Goal: Task Accomplishment & Management: Use online tool/utility

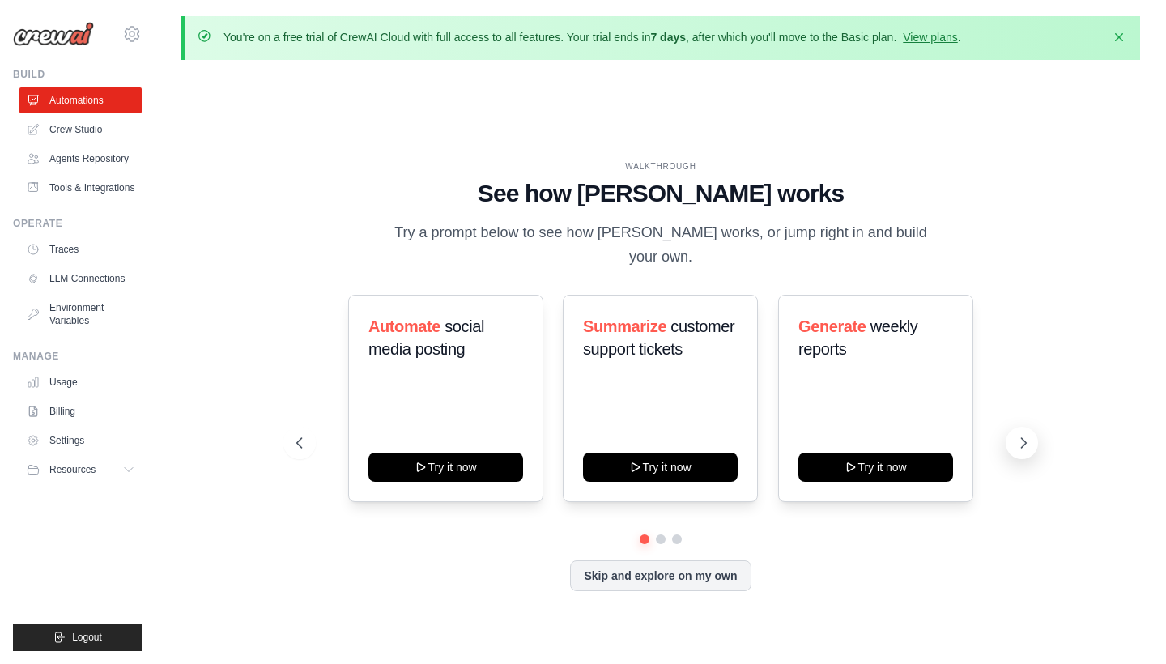
click at [1013, 427] on button at bounding box center [1021, 443] width 32 height 32
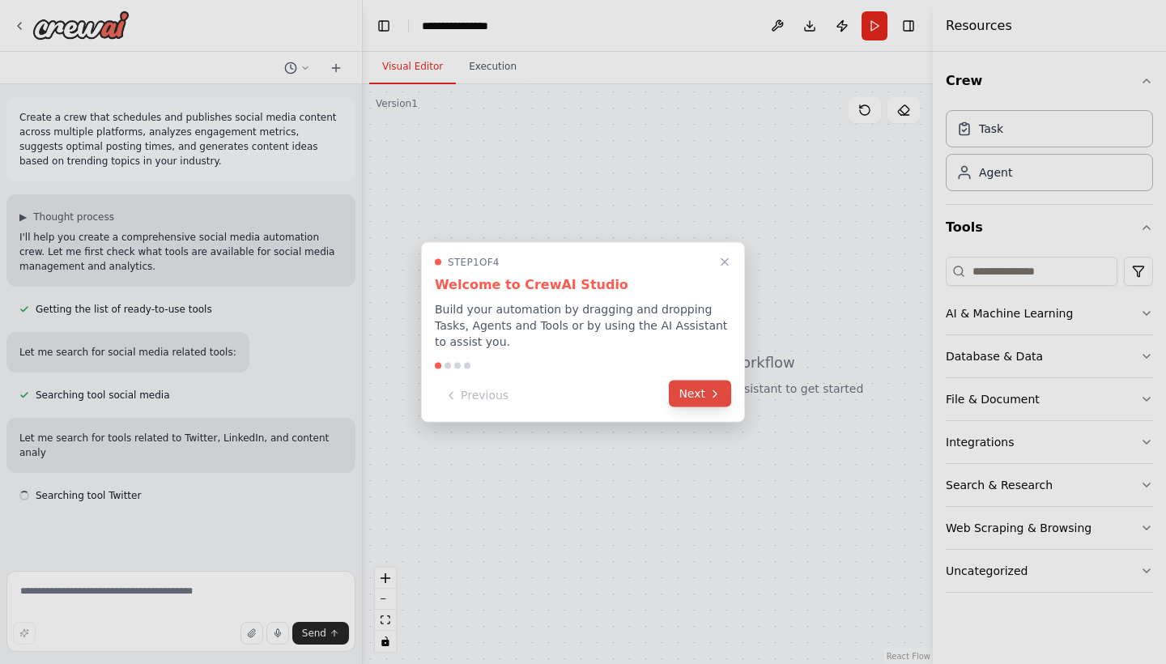
click at [691, 396] on button "Next" at bounding box center [700, 393] width 62 height 27
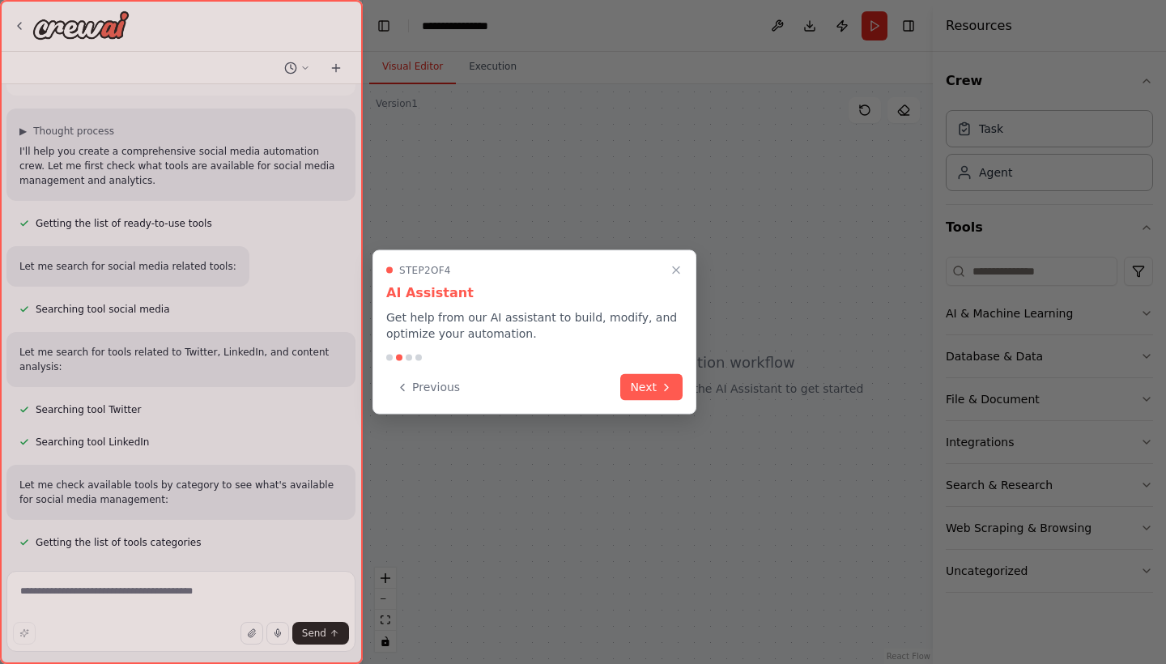
scroll to position [118, 0]
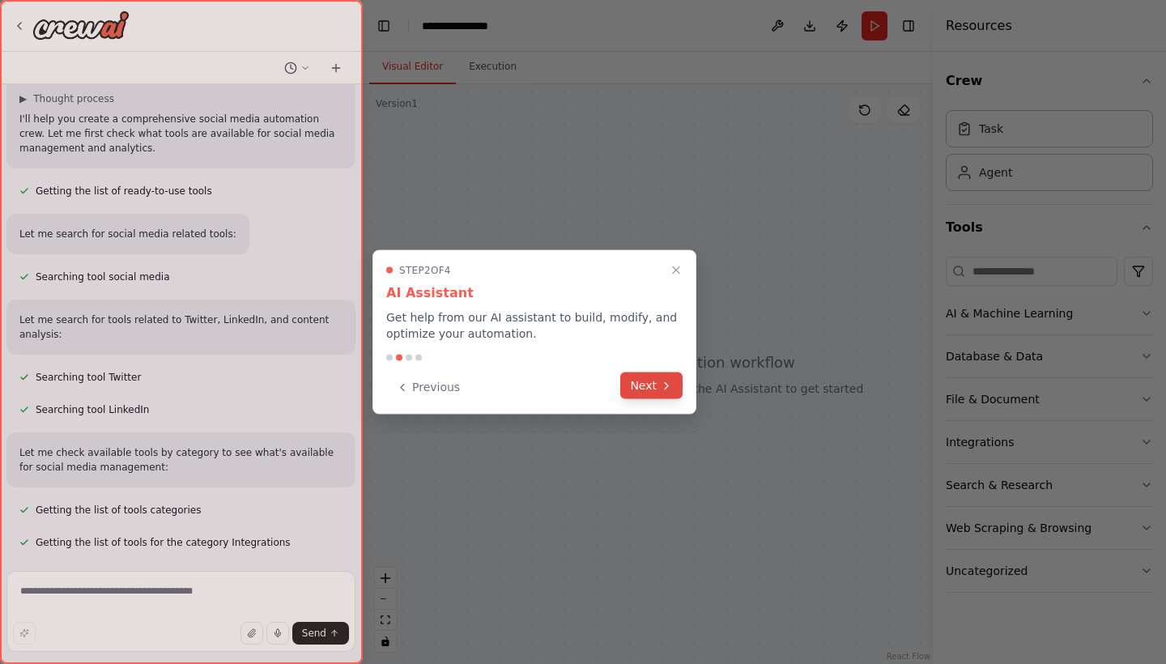
click at [656, 389] on button "Next" at bounding box center [651, 385] width 62 height 27
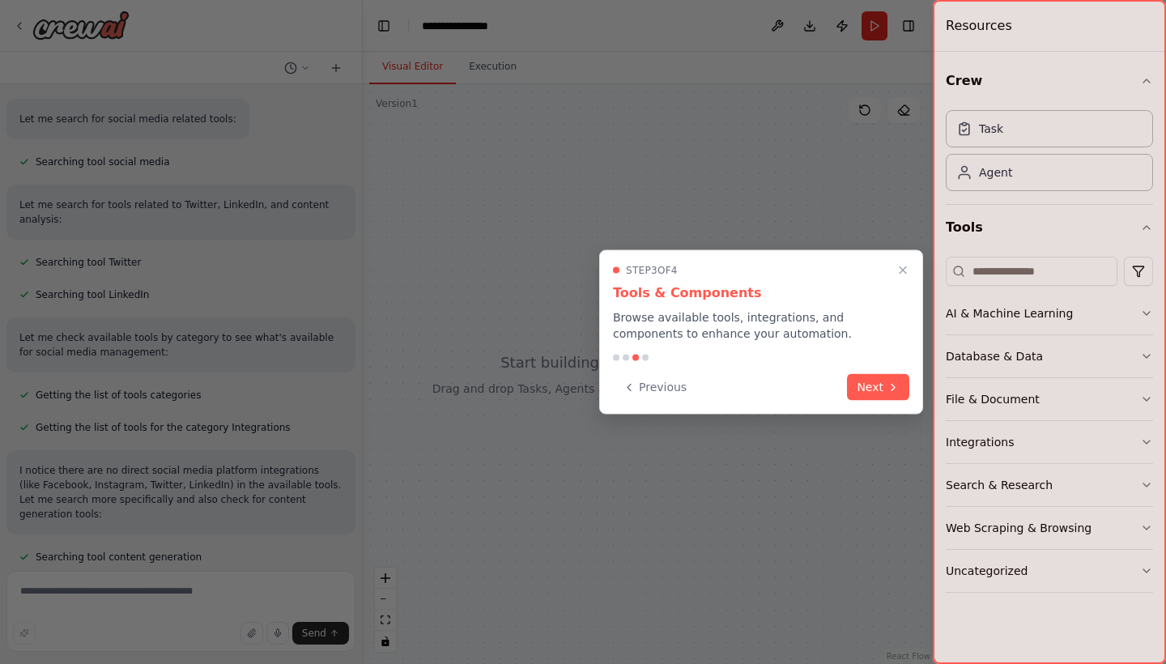
scroll to position [266, 0]
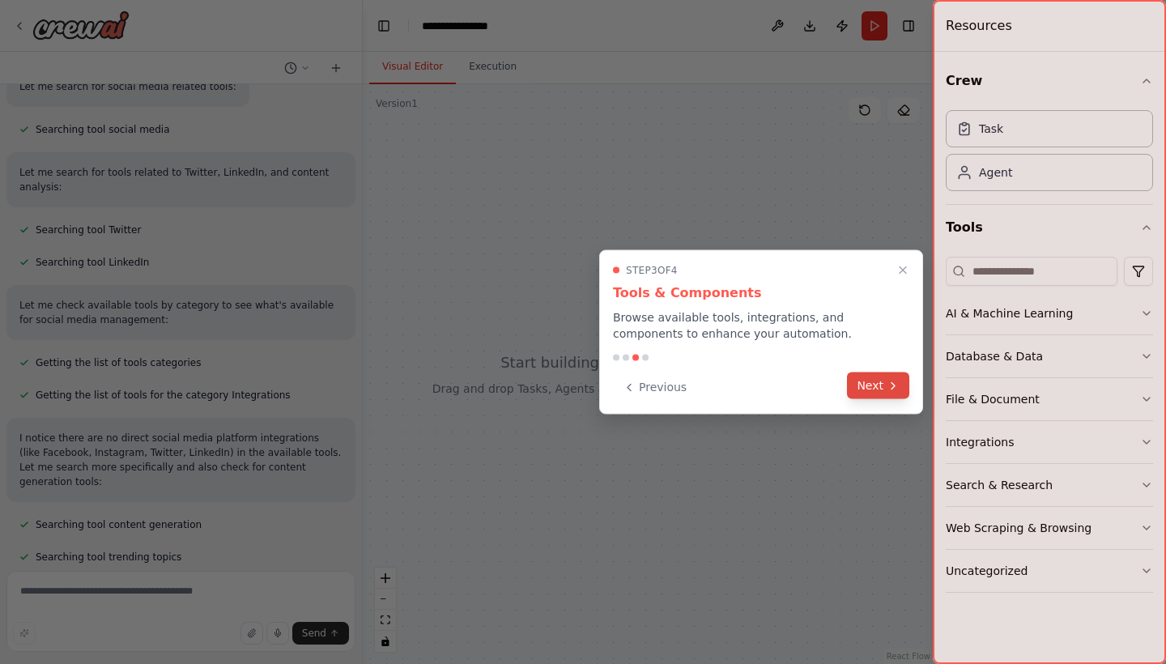
click at [865, 384] on button "Next" at bounding box center [878, 385] width 62 height 27
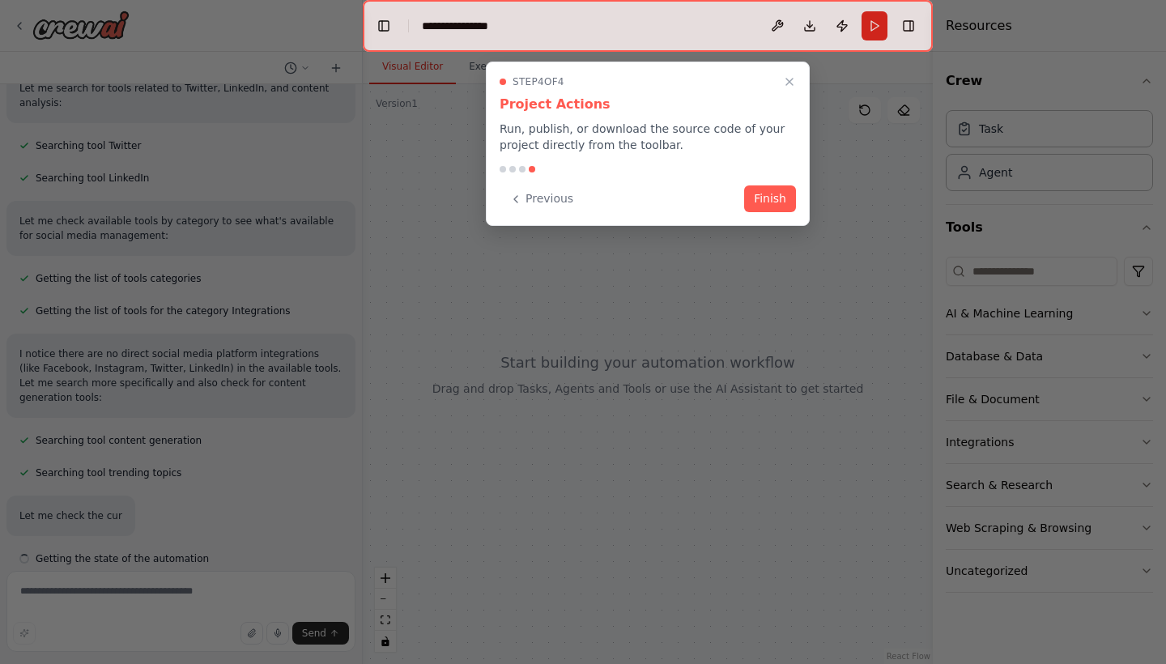
scroll to position [351, 0]
click at [783, 205] on button "Finish" at bounding box center [770, 197] width 52 height 27
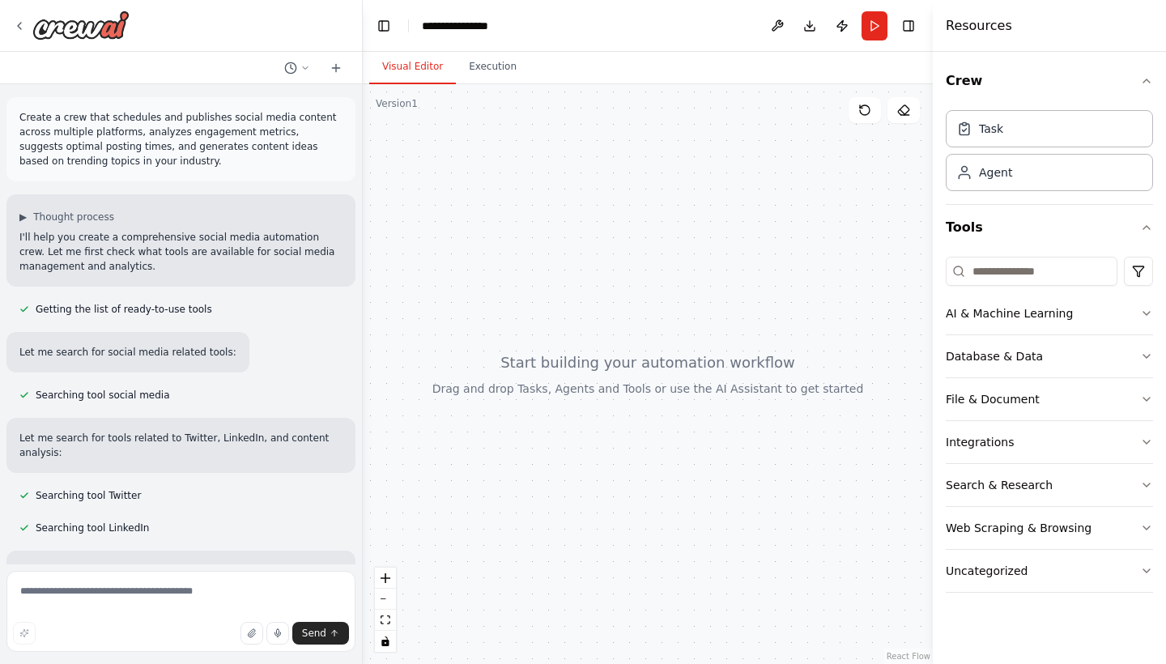
scroll to position [0, 0]
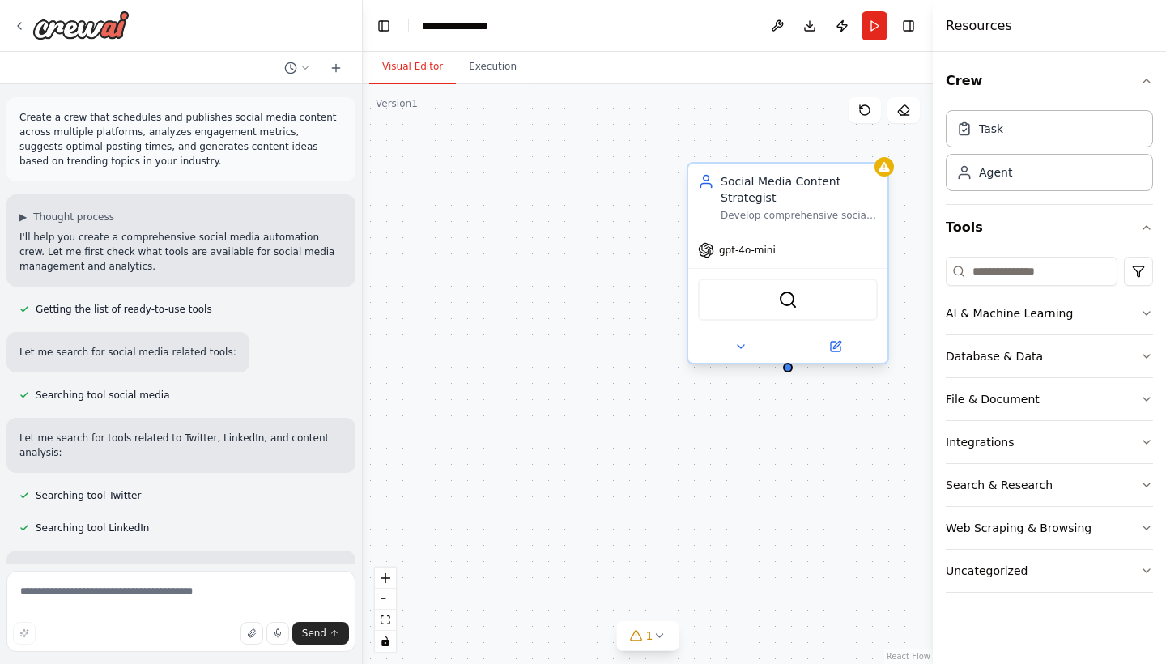
click at [745, 254] on span "gpt-4o-mini" at bounding box center [747, 250] width 57 height 13
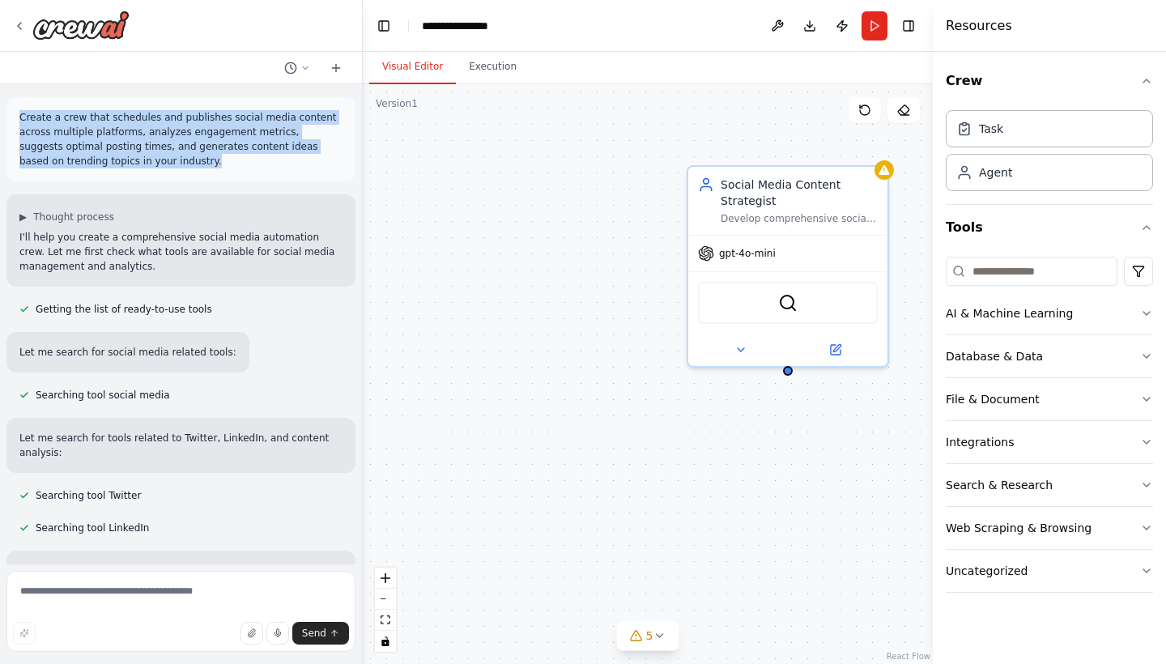
drag, startPoint x: 137, startPoint y: 164, endPoint x: 11, endPoint y: 108, distance: 137.3
click at [11, 108] on div "Create a crew that schedules and publishes social media content across multiple…" at bounding box center [180, 139] width 349 height 84
copy p "Create a crew that schedules and publishes social media content across multiple…"
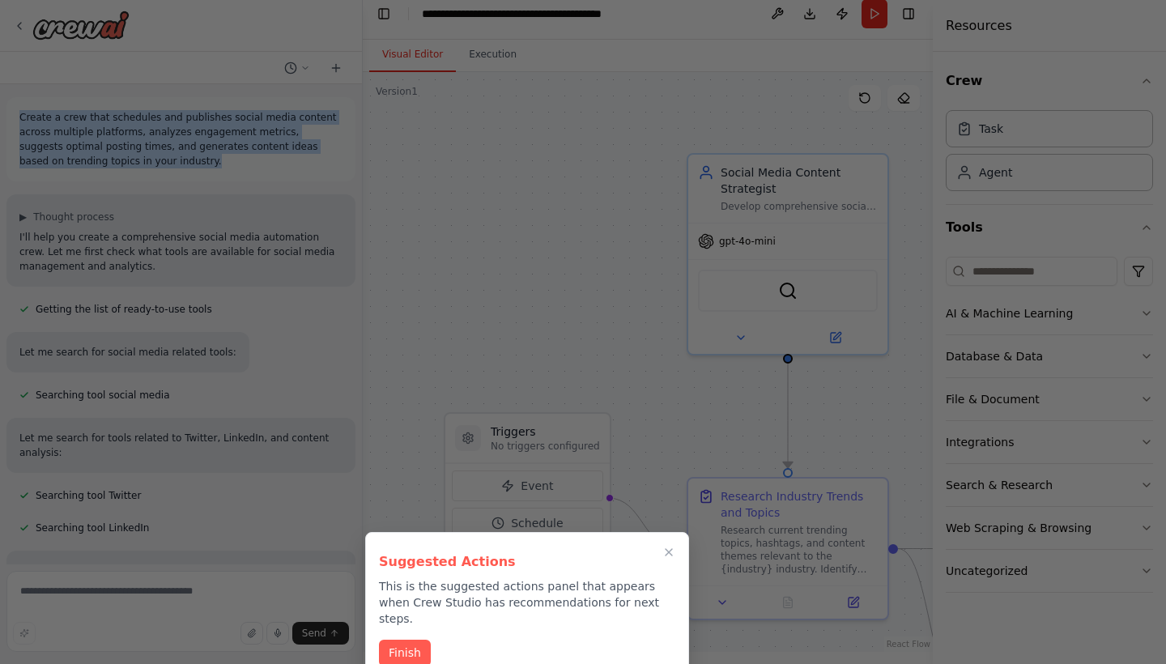
scroll to position [11, 0]
click at [409, 638] on button "Finish" at bounding box center [405, 651] width 52 height 27
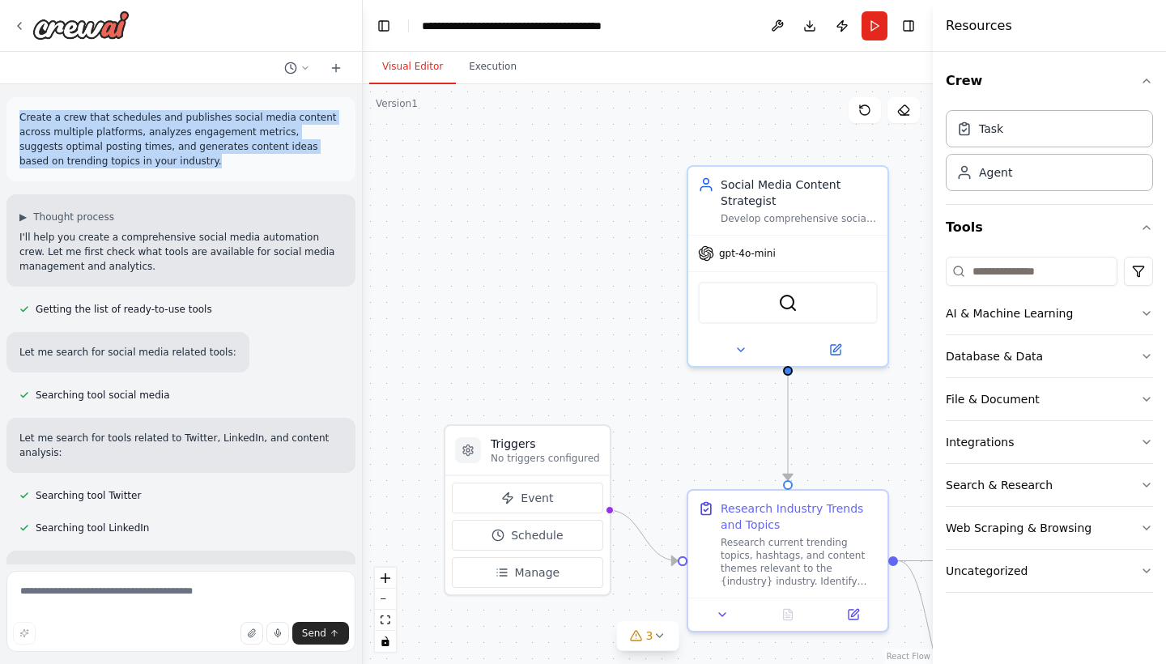
scroll to position [0, 0]
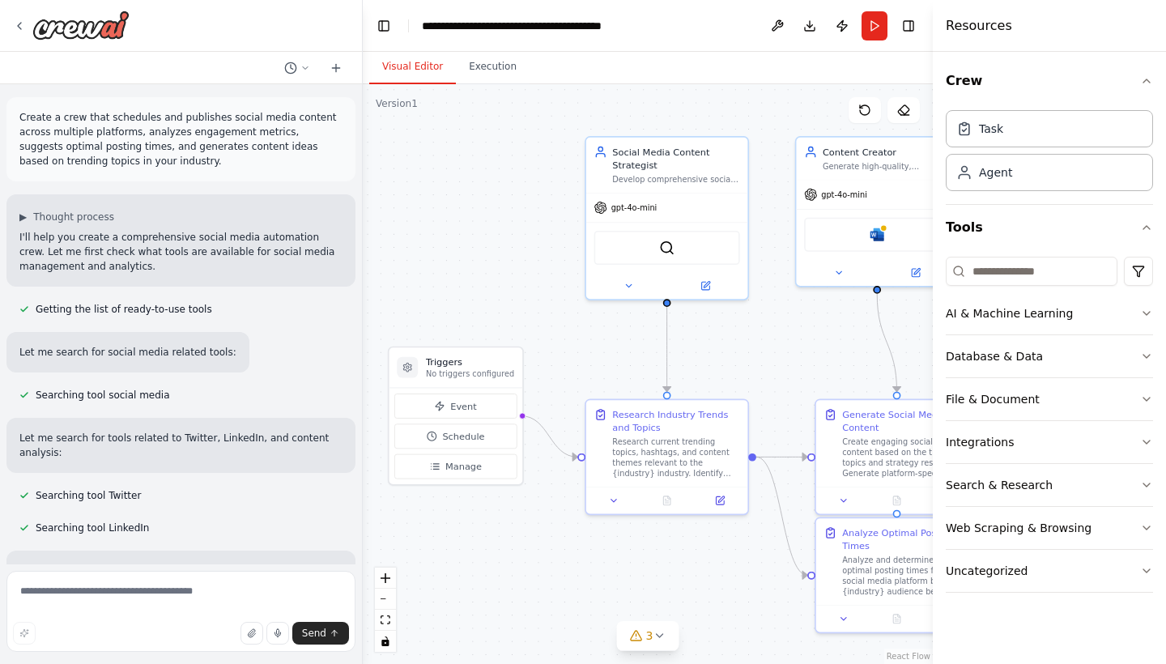
drag, startPoint x: 618, startPoint y: 409, endPoint x: 559, endPoint y: 340, distance: 91.2
click at [559, 340] on div ".deletable-edge-delete-btn { width: 20px; height: 20px; border: 0px solid #ffff…" at bounding box center [648, 374] width 570 height 580
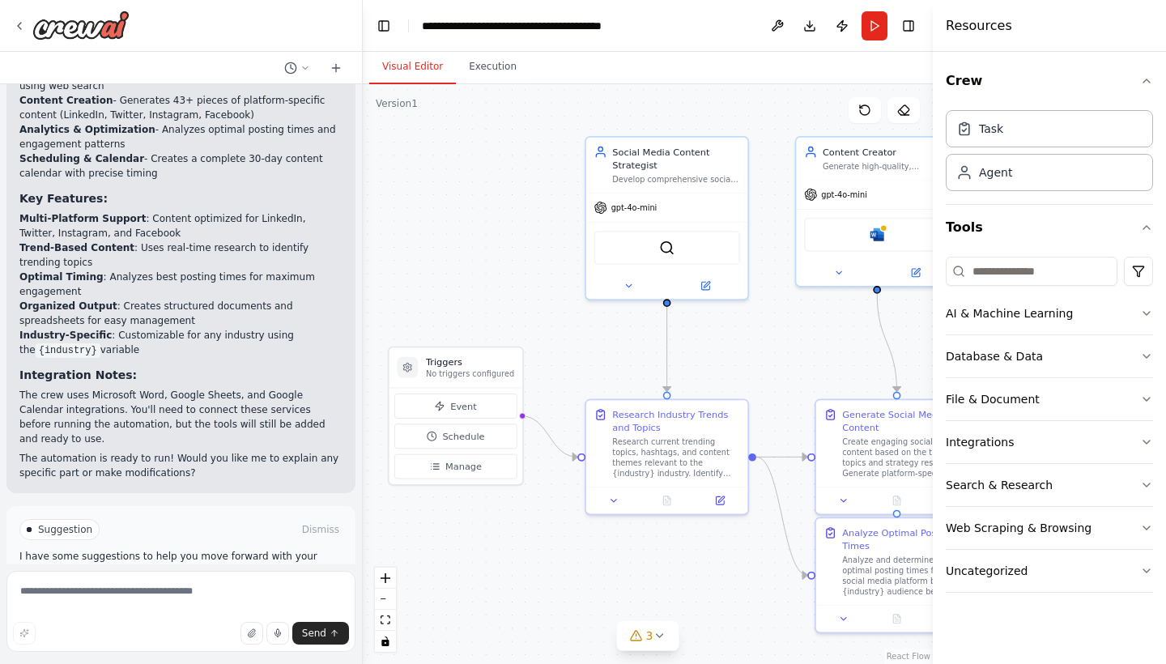
scroll to position [2084, 0]
click at [159, 593] on textarea at bounding box center [180, 611] width 349 height 81
type textarea "**********"
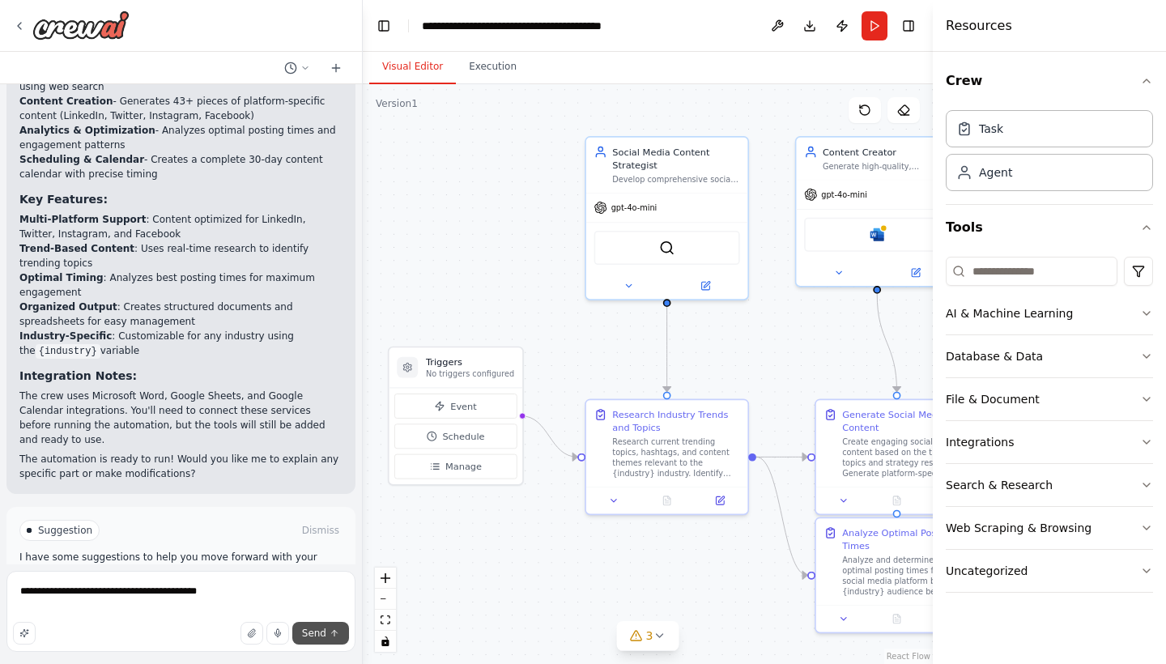
click at [314, 635] on span "Send" at bounding box center [314, 633] width 24 height 13
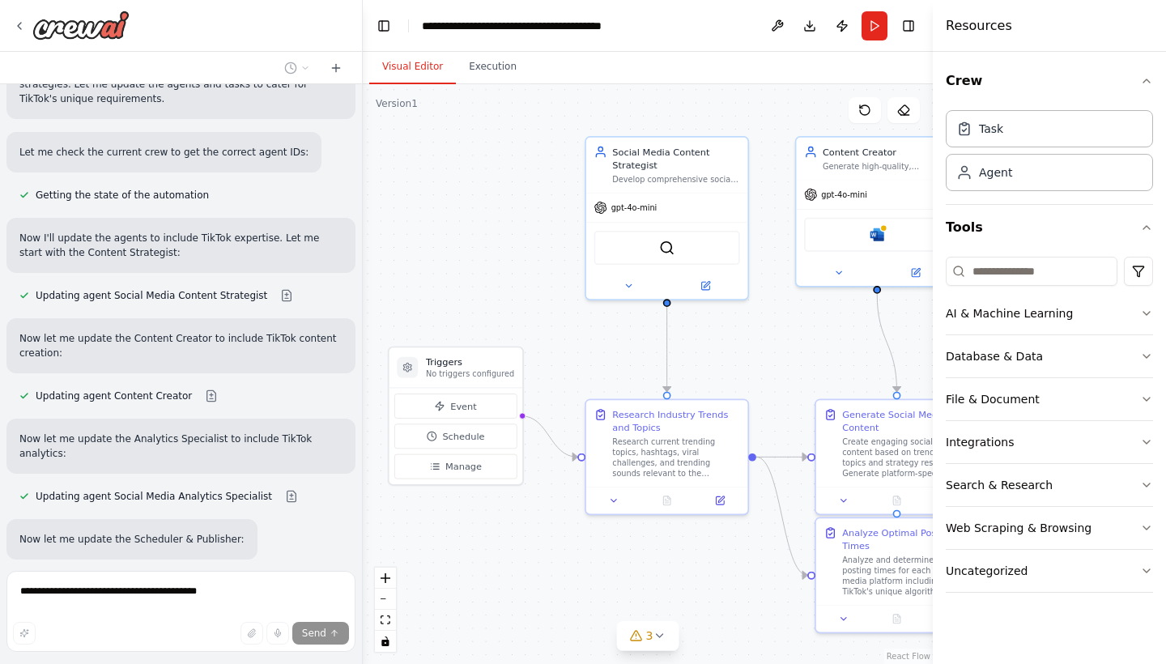
scroll to position [2650, 0]
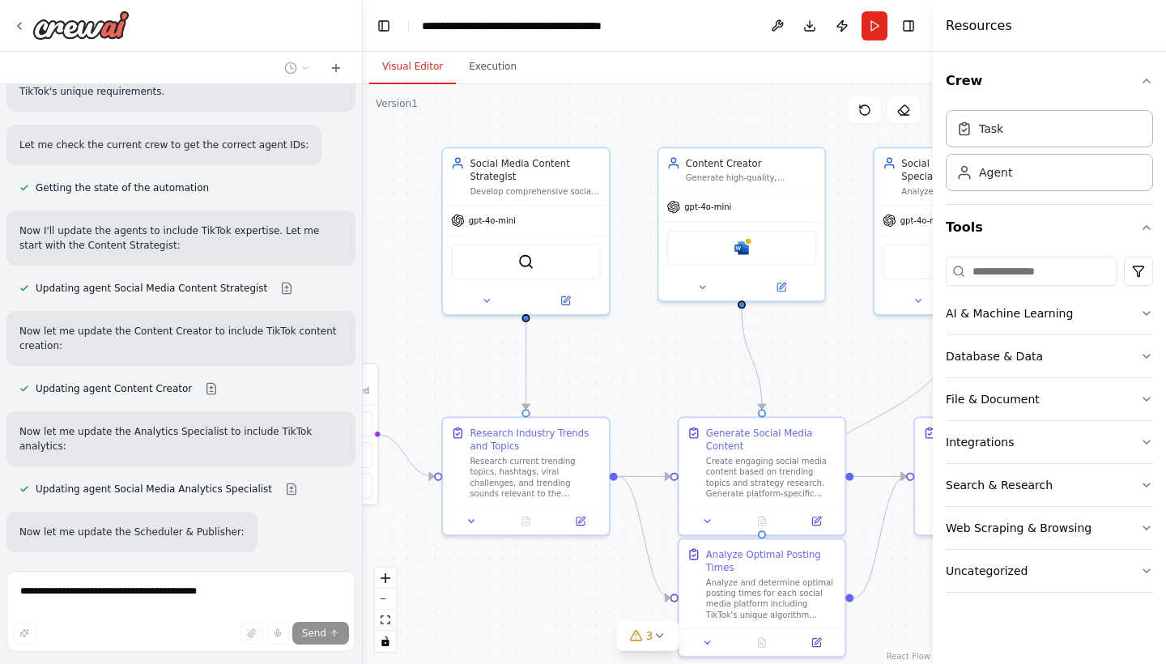
drag, startPoint x: 610, startPoint y: 337, endPoint x: 468, endPoint y: 353, distance: 143.4
click at [468, 353] on div ".deletable-edge-delete-btn { width: 20px; height: 20px; border: 0px solid #ffff…" at bounding box center [648, 374] width 570 height 580
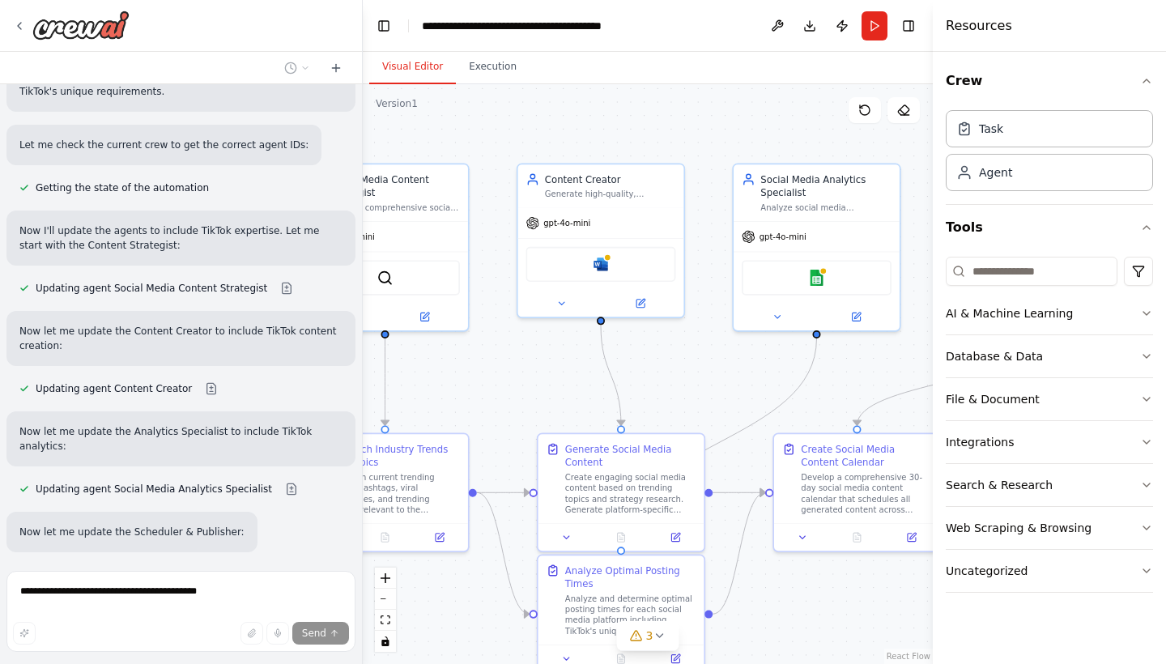
drag, startPoint x: 648, startPoint y: 345, endPoint x: 507, endPoint y: 361, distance: 141.8
click at [507, 361] on div ".deletable-edge-delete-btn { width: 20px; height: 20px; border: 0px solid #ffff…" at bounding box center [648, 374] width 570 height 580
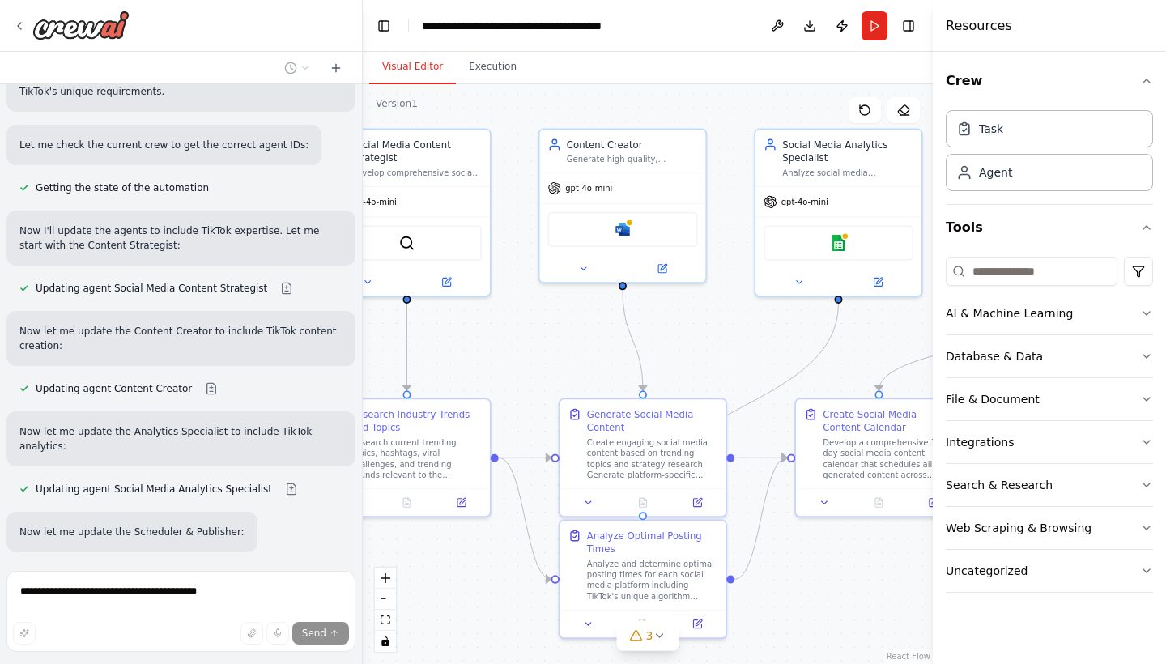
drag, startPoint x: 730, startPoint y: 357, endPoint x: 752, endPoint y: 322, distance: 41.1
click at [752, 322] on div ".deletable-edge-delete-btn { width: 20px; height: 20px; border: 0px solid #ffff…" at bounding box center [648, 374] width 570 height 580
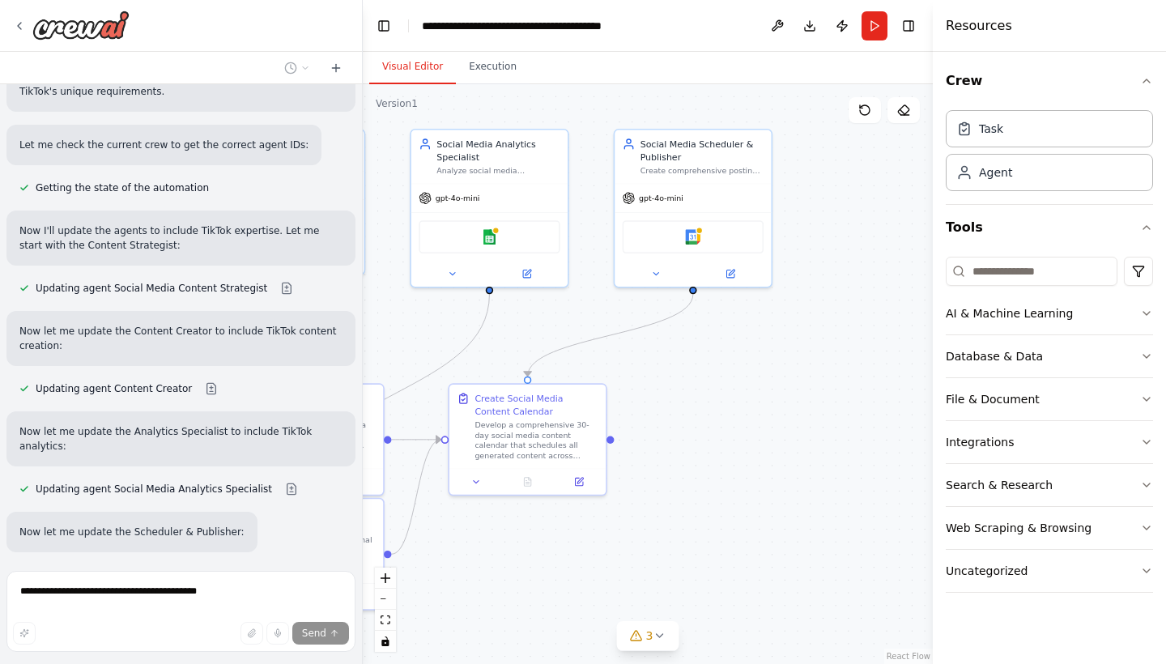
drag, startPoint x: 763, startPoint y: 329, endPoint x: 419, endPoint y: 319, distance: 344.2
click at [419, 319] on div ".deletable-edge-delete-btn { width: 20px; height: 20px; border: 0px solid #ffff…" at bounding box center [648, 374] width 570 height 580
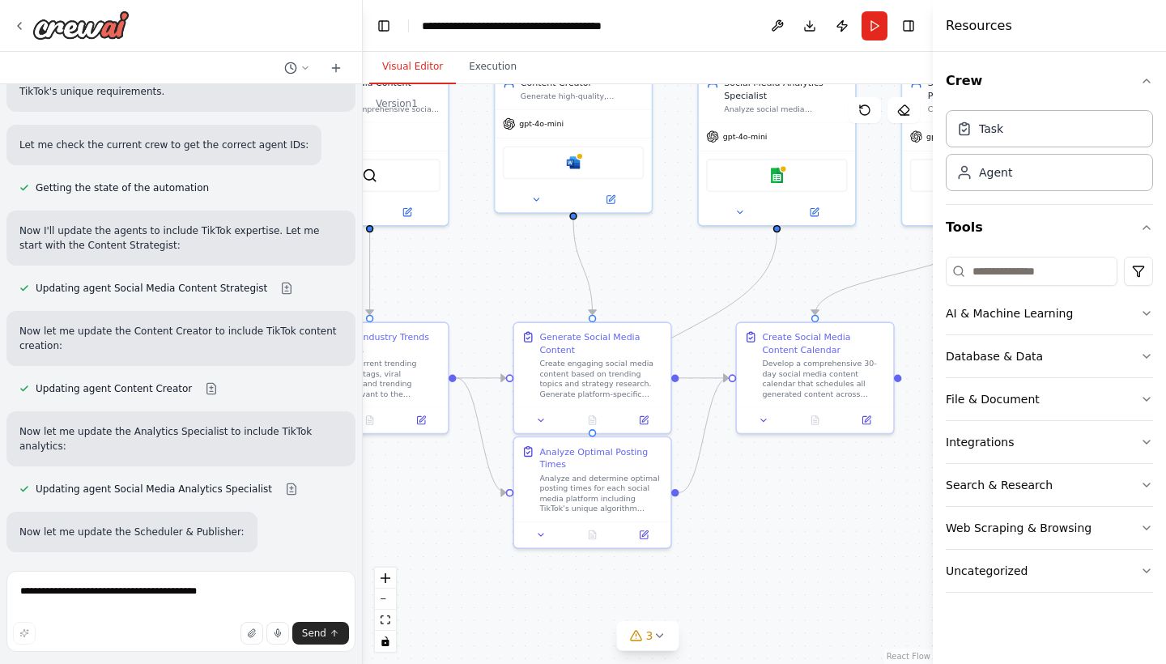
drag, startPoint x: 609, startPoint y: 300, endPoint x: 896, endPoint y: 239, distance: 293.9
click at [896, 239] on div ".deletable-edge-delete-btn { width: 20px; height: 20px; border: 0px solid #ffff…" at bounding box center [648, 374] width 570 height 580
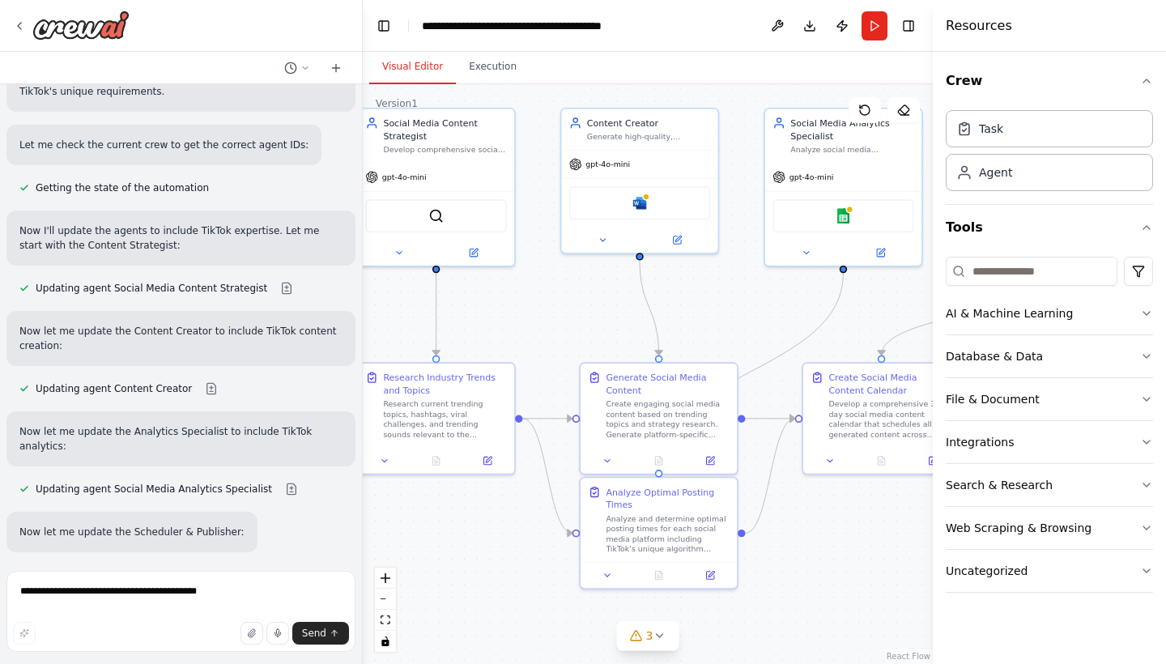
drag, startPoint x: 523, startPoint y: 292, endPoint x: 589, endPoint y: 333, distance: 77.7
click at [589, 333] on div ".deletable-edge-delete-btn { width: 20px; height: 20px; border: 0px solid #ffff…" at bounding box center [648, 374] width 570 height 580
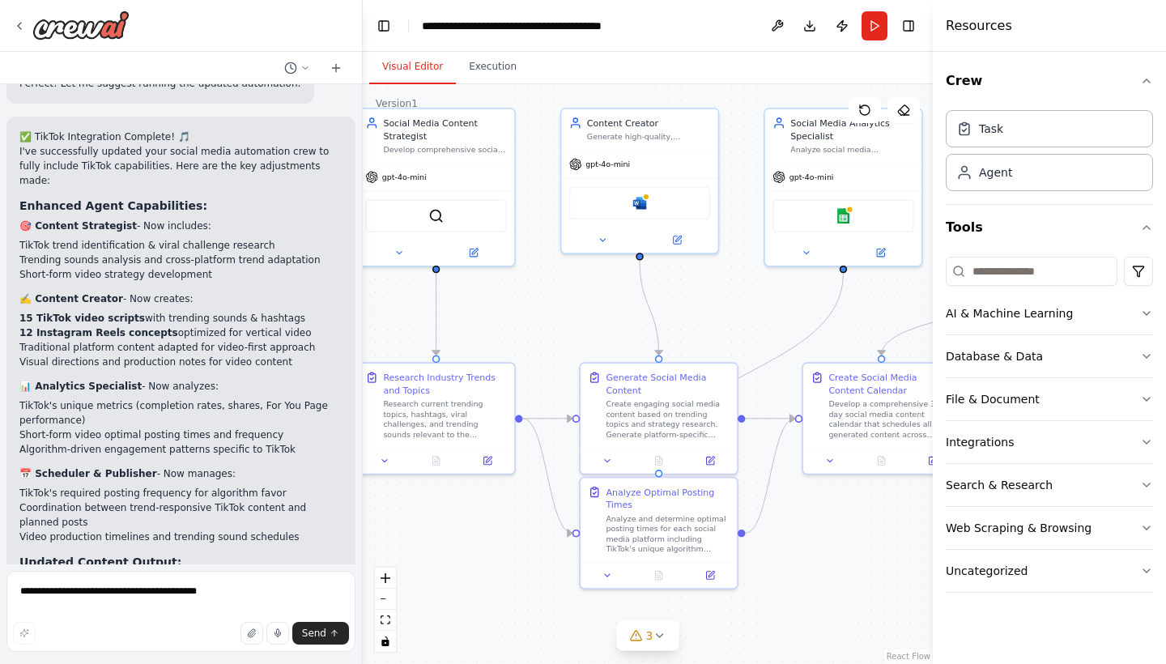
scroll to position [3631, 0]
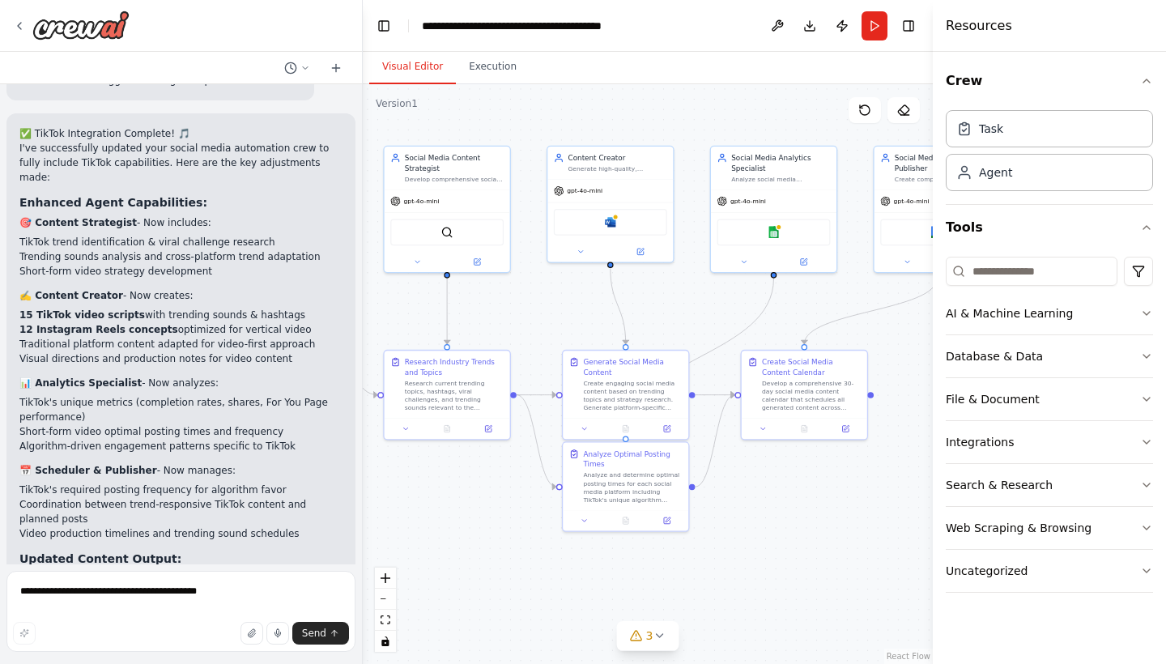
drag, startPoint x: 715, startPoint y: 295, endPoint x: 698, endPoint y: 300, distance: 17.5
click at [698, 300] on div ".deletable-edge-delete-btn { width: 20px; height: 20px; border: 0px solid #ffff…" at bounding box center [648, 374] width 570 height 580
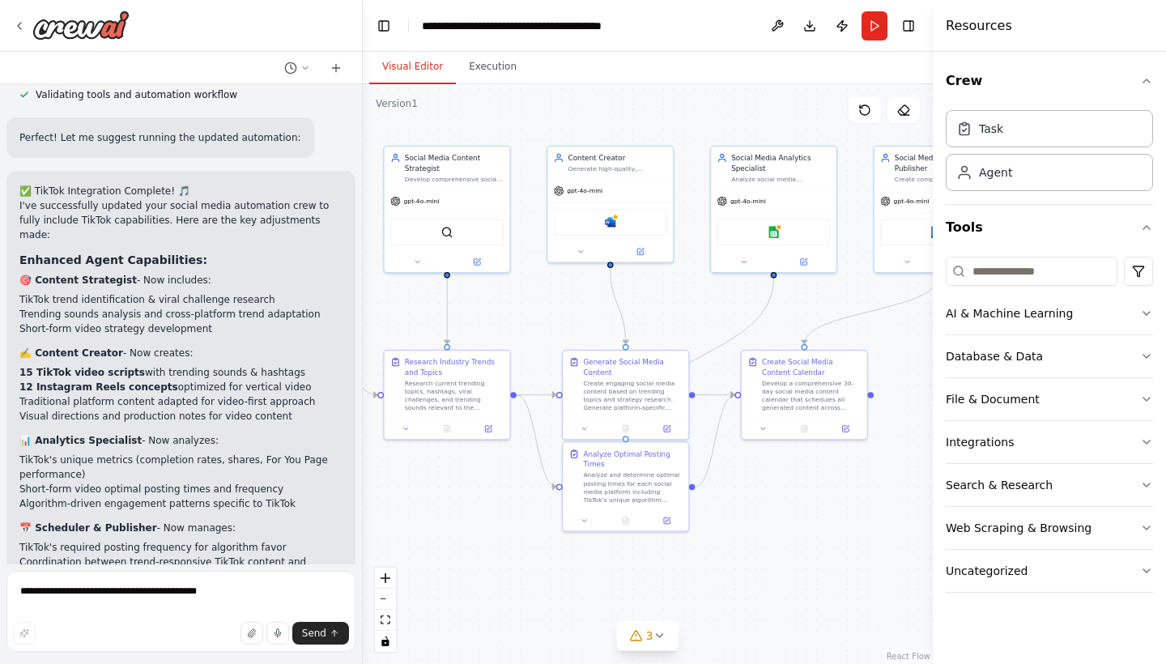
scroll to position [3575, 0]
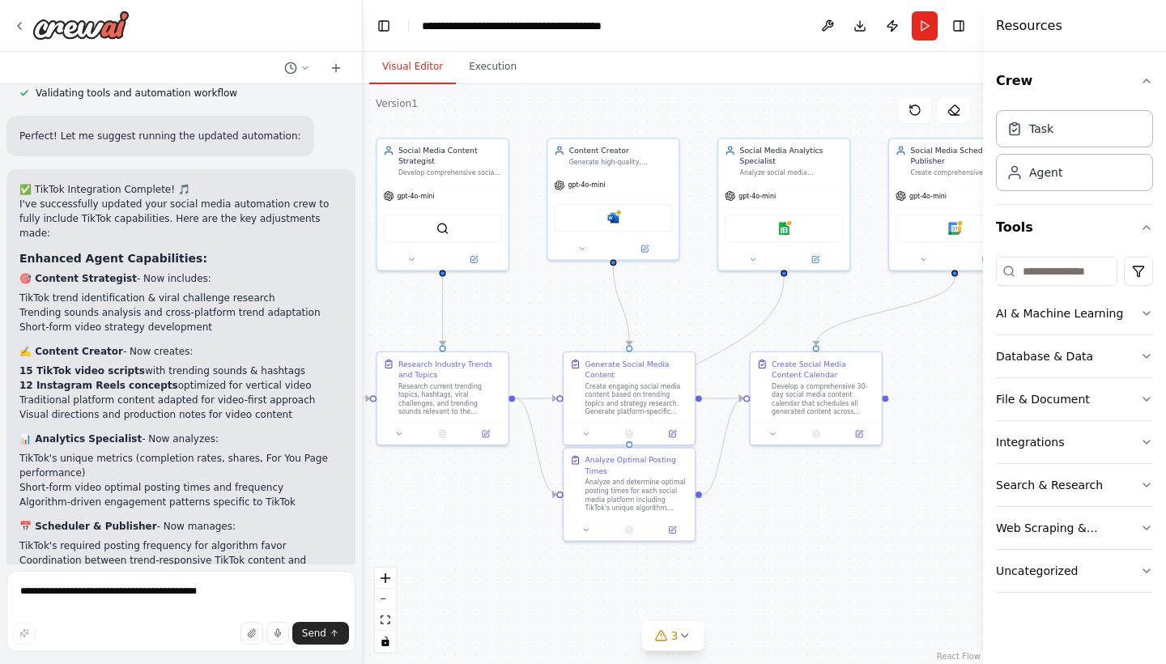
drag, startPoint x: 937, startPoint y: 307, endPoint x: 983, endPoint y: 304, distance: 45.4
click at [983, 304] on div at bounding box center [986, 332] width 6 height 664
click at [1060, 181] on div "Agent" at bounding box center [1074, 171] width 157 height 37
click at [1054, 176] on div "Agent" at bounding box center [1045, 172] width 33 height 16
click at [1153, 315] on div "Crew Task Agent Tools AI & Machine Learning Database & Data File & Document Int…" at bounding box center [1074, 358] width 183 height 612
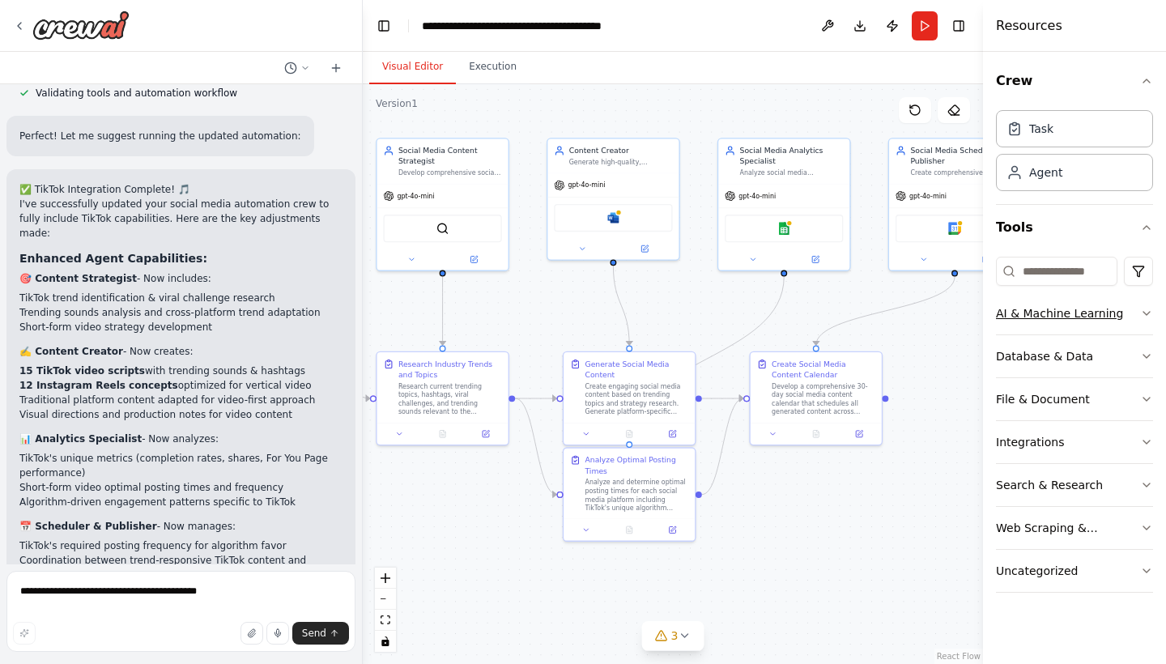
click at [1149, 311] on icon "button" at bounding box center [1146, 313] width 13 height 13
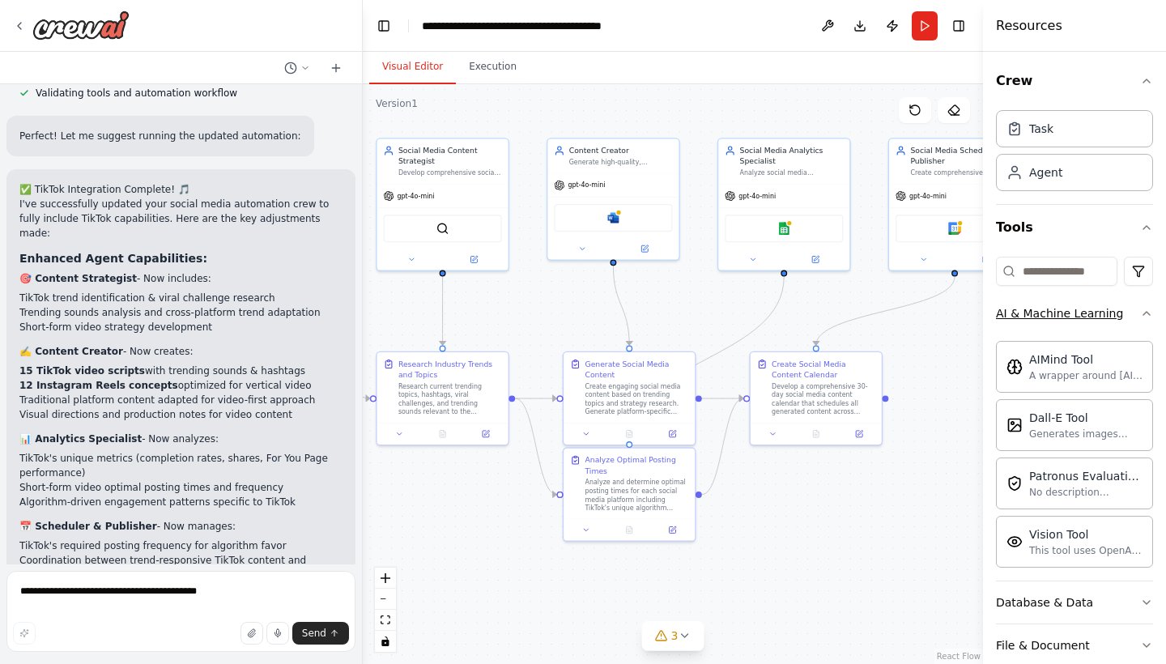
click at [1149, 311] on icon "button" at bounding box center [1146, 313] width 13 height 13
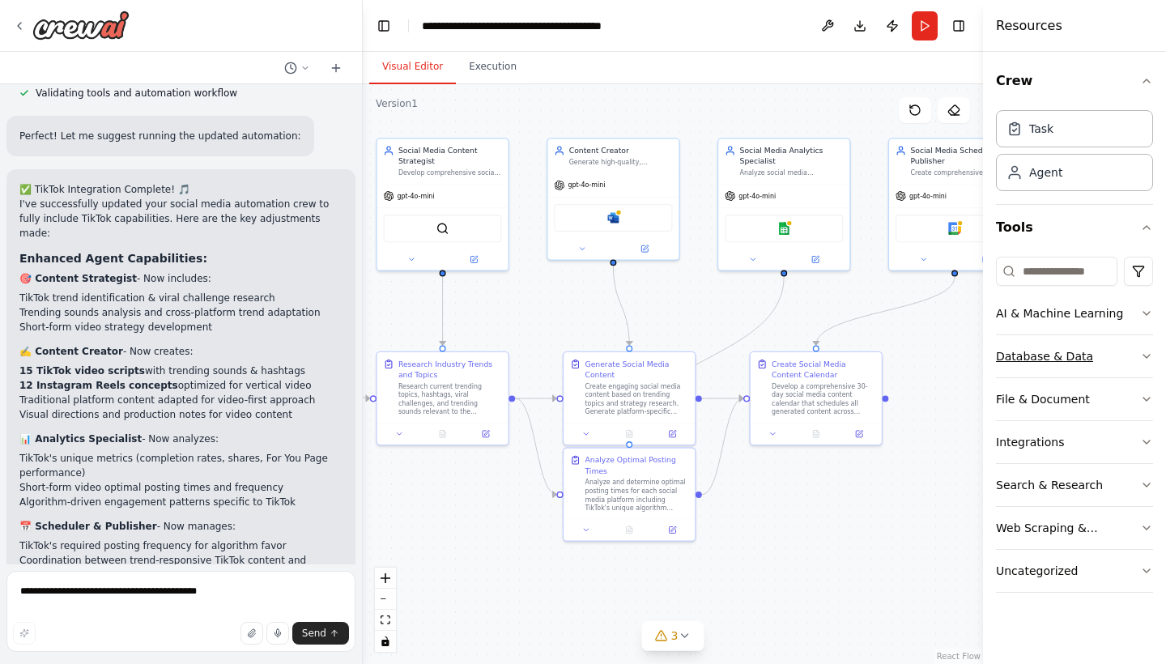
click at [1144, 355] on icon "button" at bounding box center [1146, 356] width 13 height 13
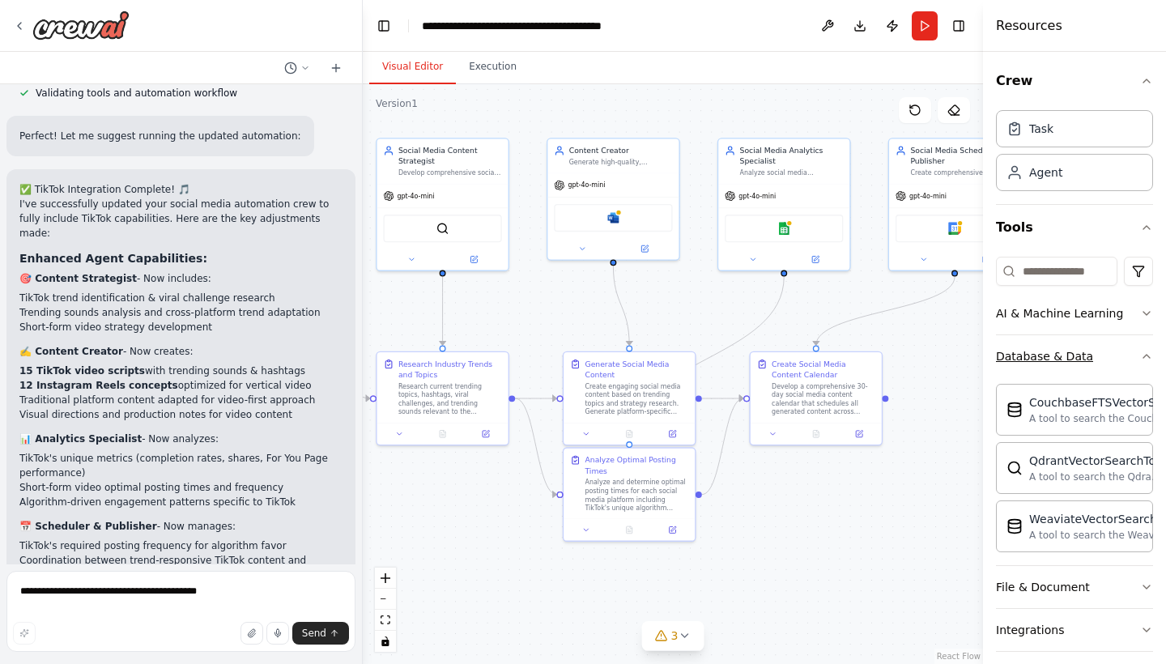
click at [1144, 355] on icon "button" at bounding box center [1146, 356] width 13 height 13
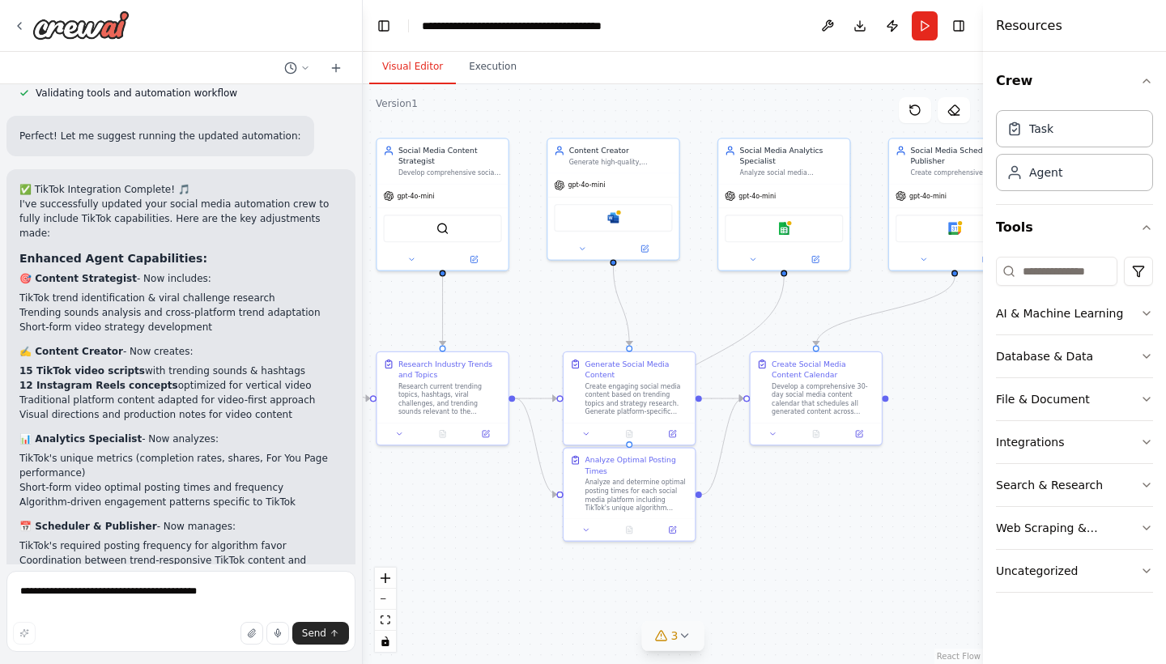
click at [689, 640] on icon at bounding box center [684, 635] width 13 height 13
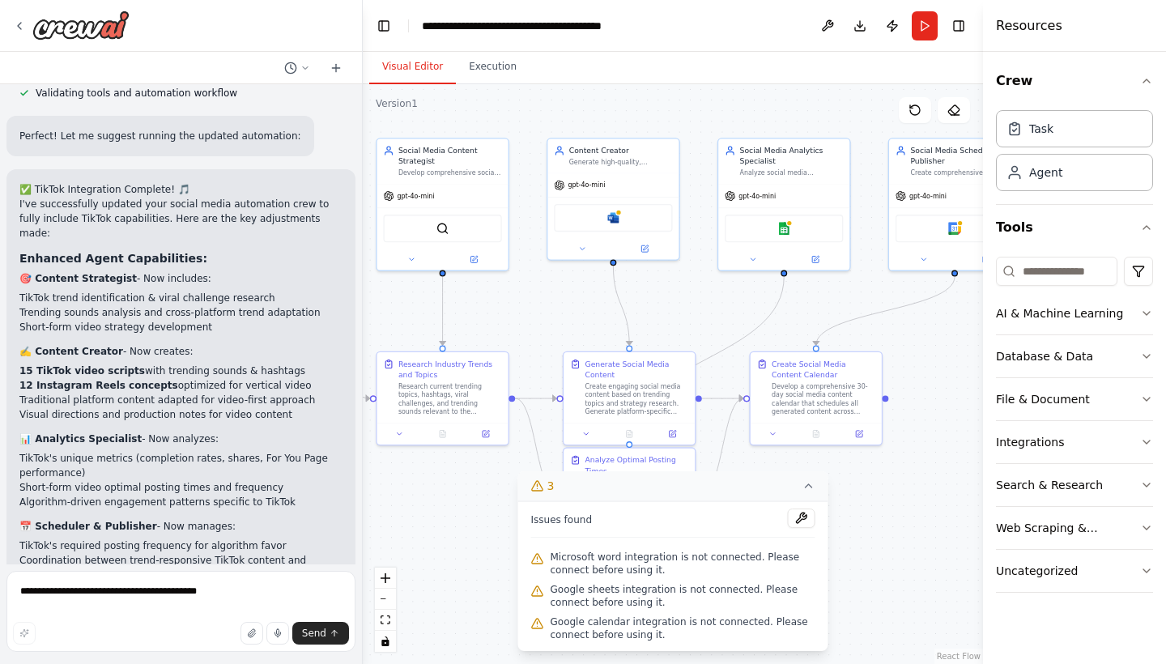
click at [811, 491] on icon at bounding box center [808, 485] width 13 height 13
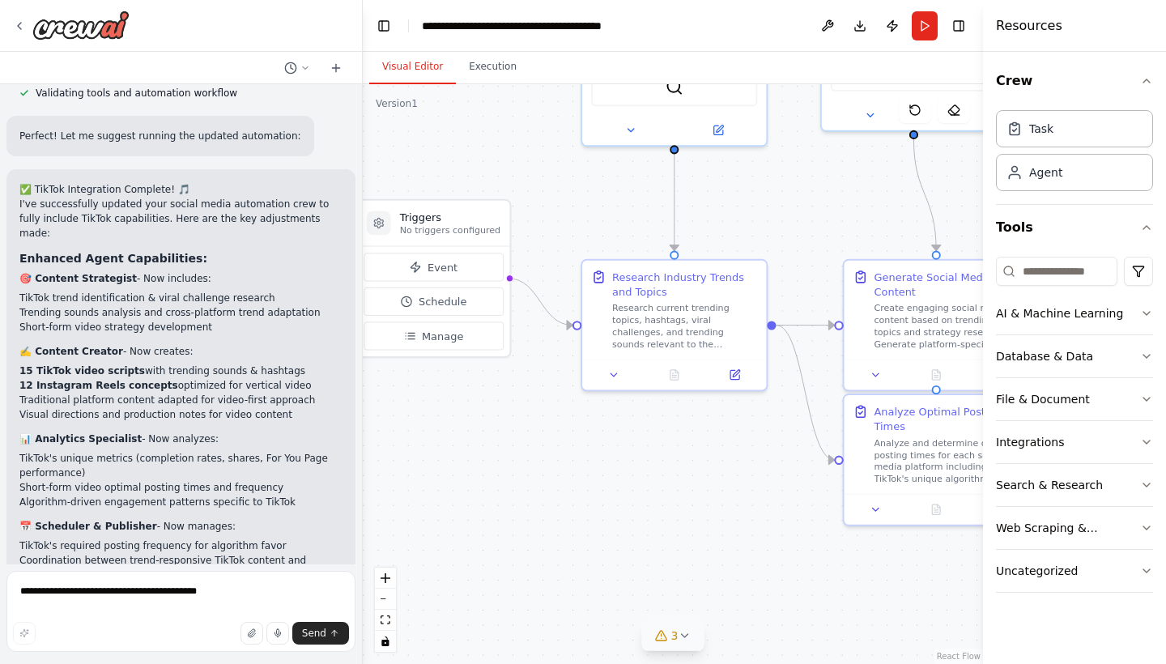
drag, startPoint x: 598, startPoint y: 388, endPoint x: 836, endPoint y: 248, distance: 276.1
click at [836, 248] on div ".deletable-edge-delete-btn { width: 20px; height: 20px; border: 0px solid #ffff…" at bounding box center [673, 374] width 620 height 580
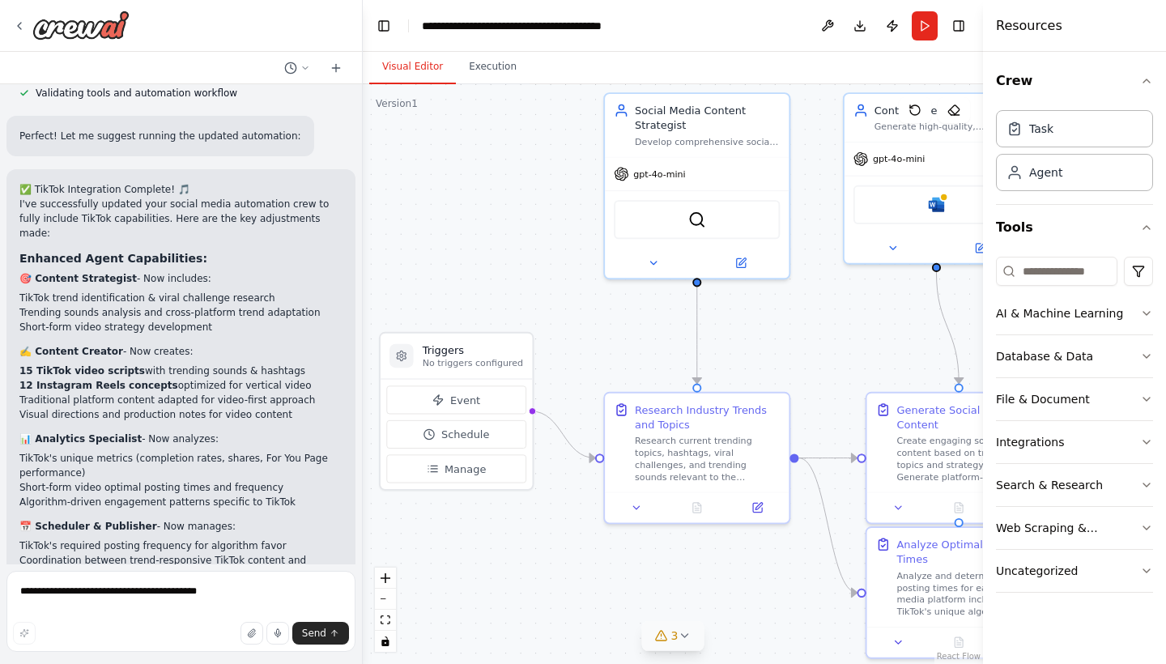
drag, startPoint x: 571, startPoint y: 233, endPoint x: 593, endPoint y: 366, distance: 134.7
click at [593, 366] on div ".deletable-edge-delete-btn { width: 20px; height: 20px; border: 0px solid #ffff…" at bounding box center [673, 374] width 620 height 580
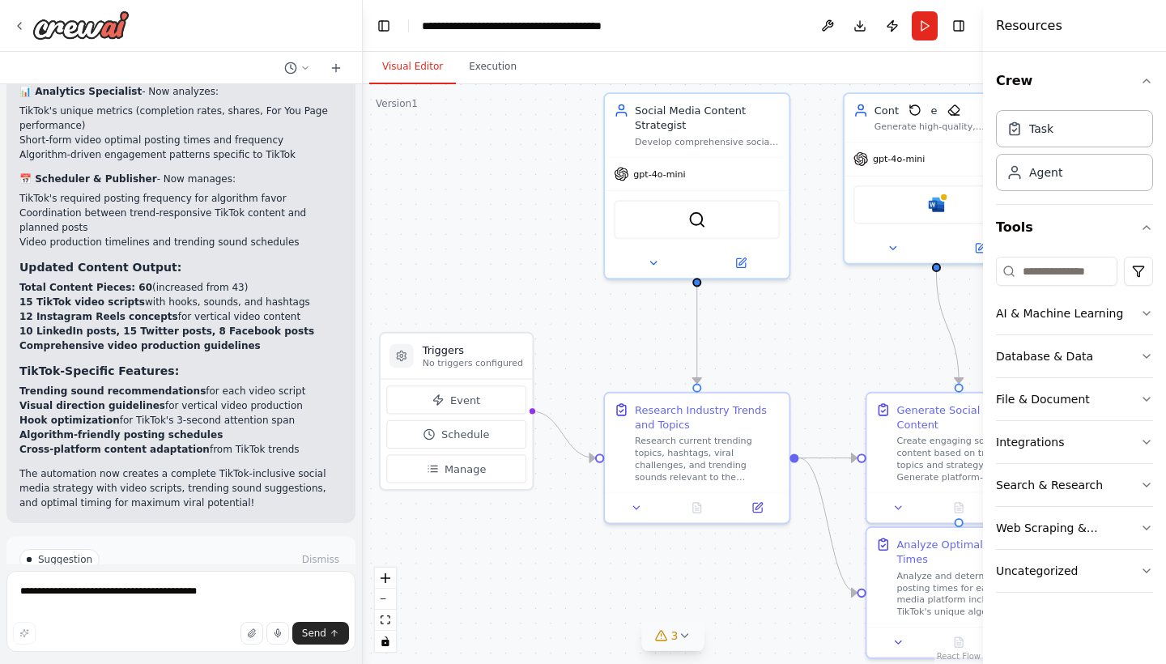
scroll to position [0, 0]
click at [172, 622] on span "Run Automation" at bounding box center [188, 628] width 79 height 13
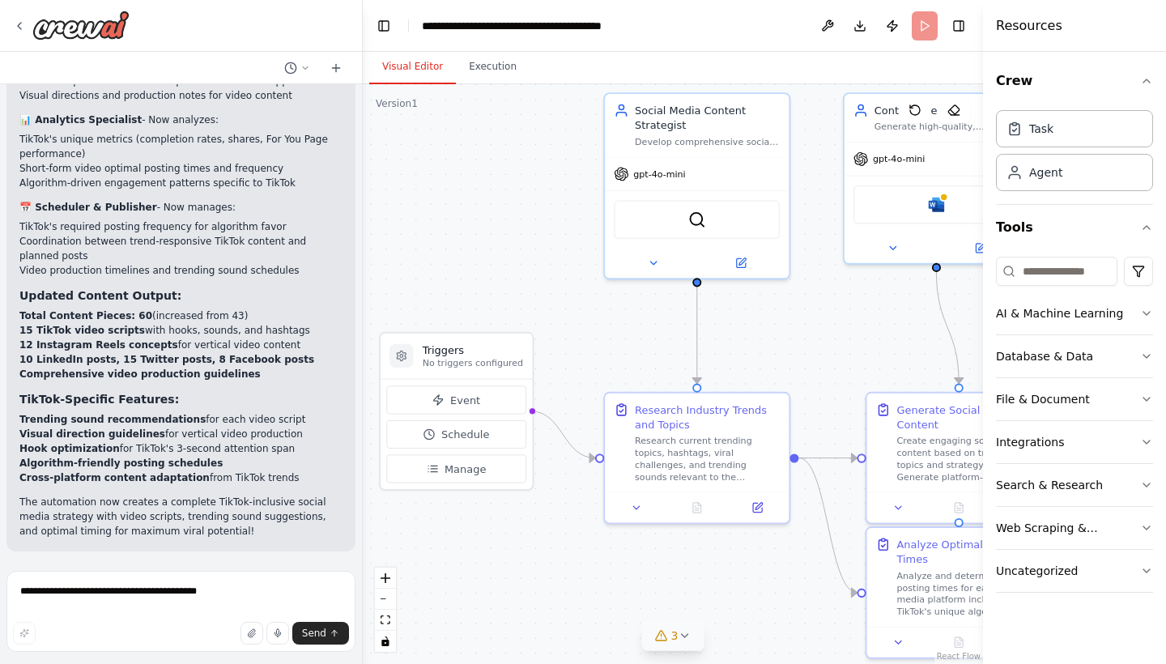
scroll to position [3792, 0]
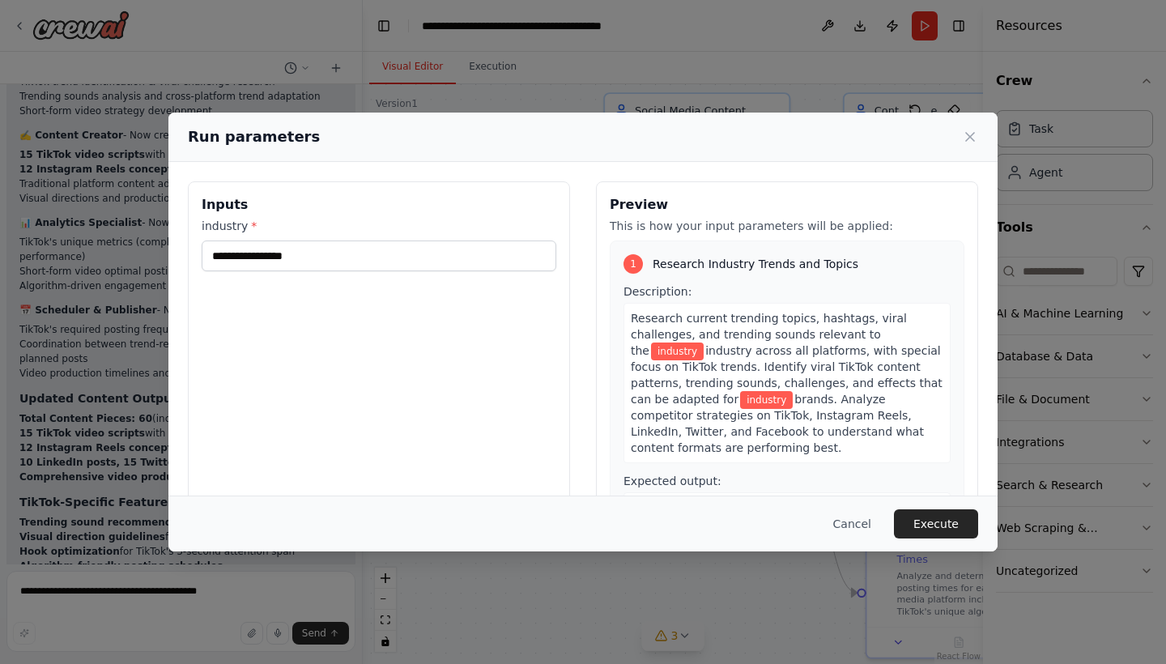
click at [763, 361] on span "industry across all platforms, with special focus on TikTok trends. Identify vi…" at bounding box center [787, 375] width 312 height 62
click at [786, 355] on span "industry across all platforms, with special focus on TikTok trends. Identify vi…" at bounding box center [787, 375] width 312 height 62
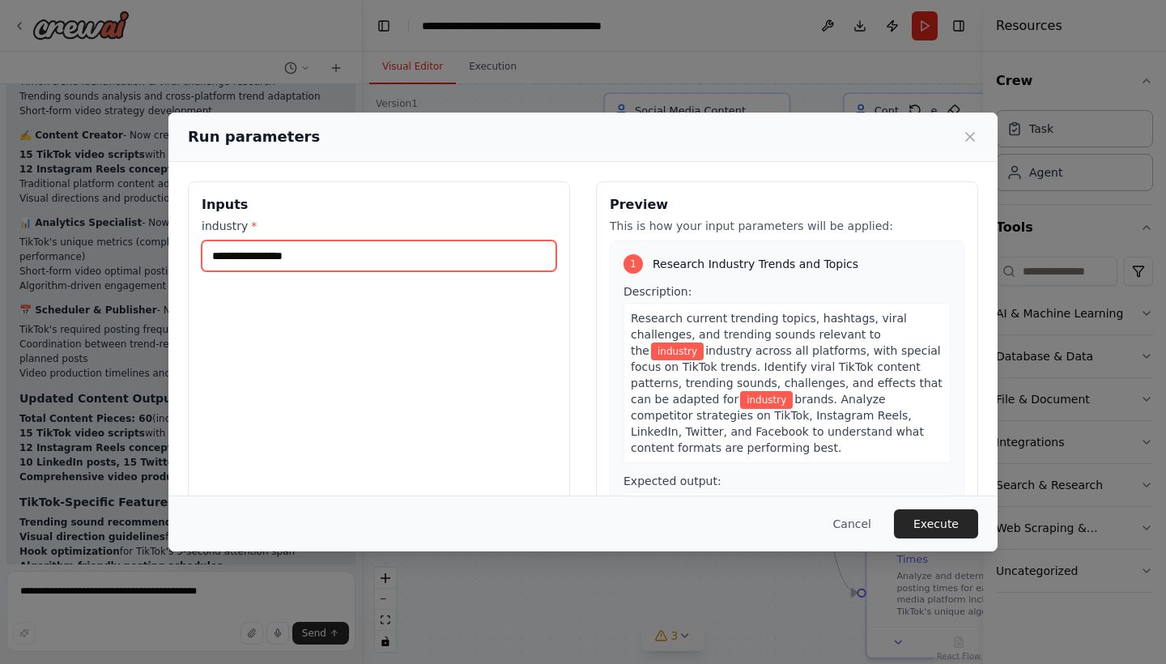
click at [378, 250] on input "industry *" at bounding box center [379, 255] width 355 height 31
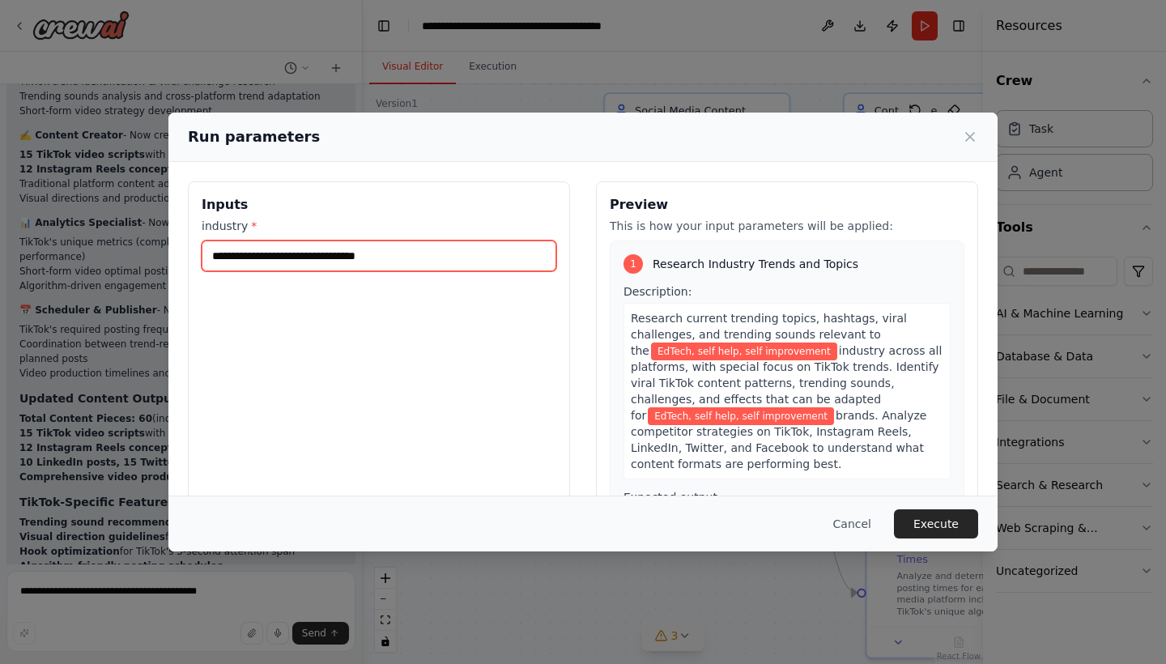
click at [225, 257] on input "**********" at bounding box center [379, 255] width 355 height 31
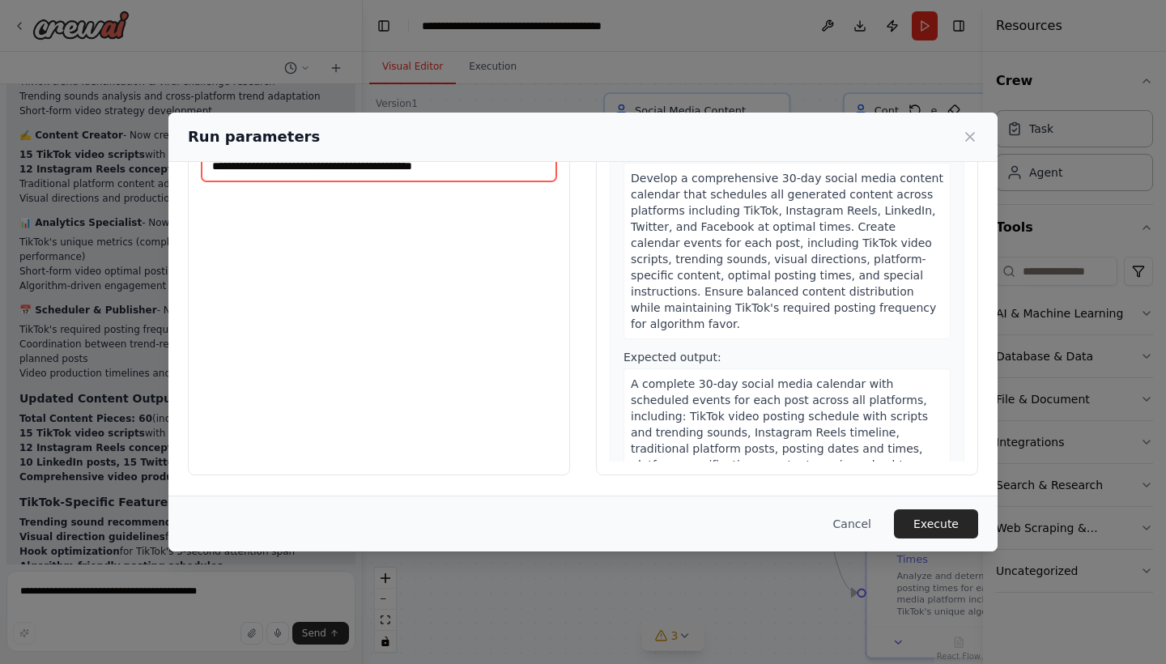
scroll to position [90, 0]
type input "**********"
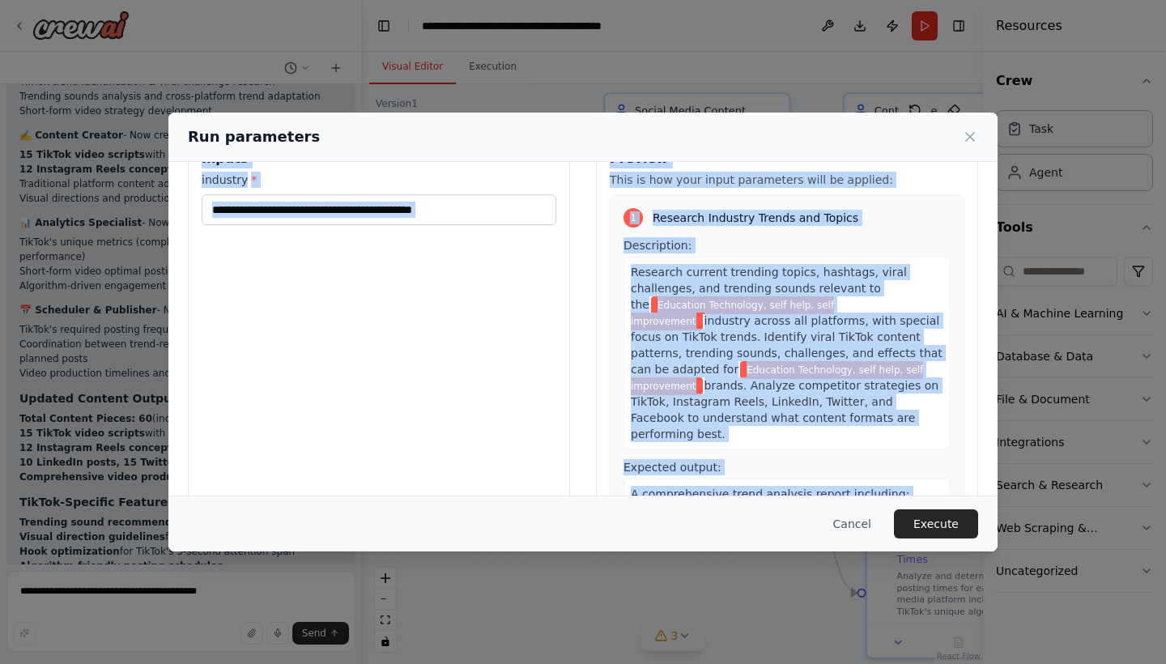
scroll to position [0, 0]
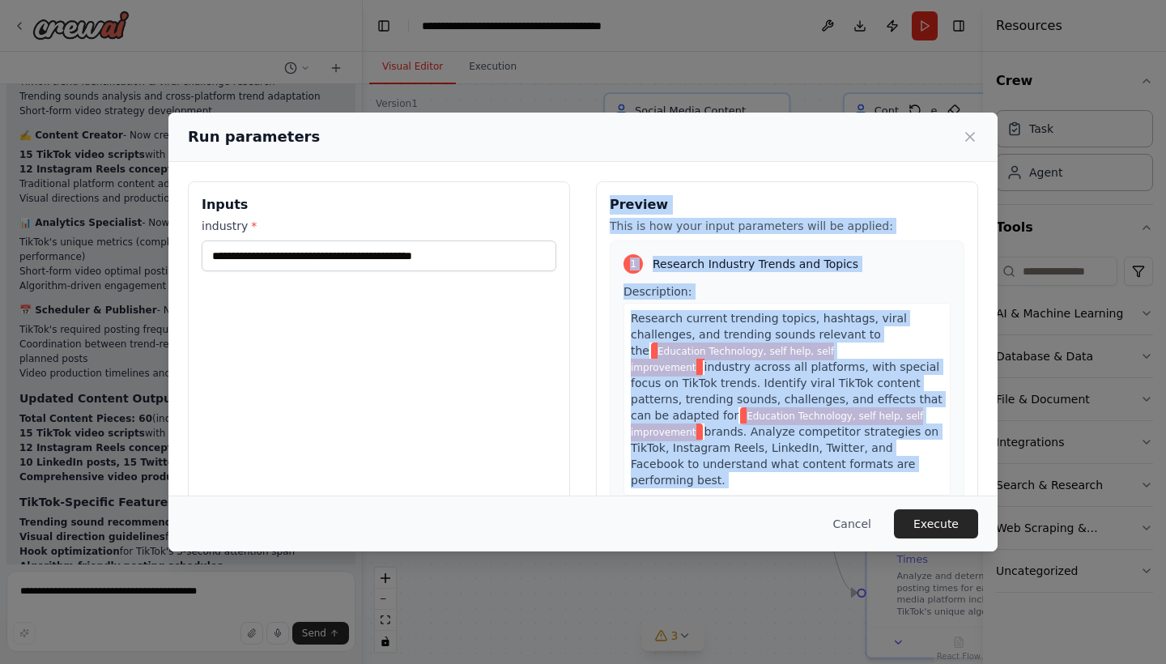
copy div "Preview This is how your input parameters will be applied: 1 Research Industry …"
drag, startPoint x: 714, startPoint y: 434, endPoint x: 611, endPoint y: 202, distance: 254.0
click at [611, 202] on div "Preview This is how your input parameters will be applied: 1 Research Industry …" at bounding box center [787, 373] width 382 height 384
click at [756, 443] on span "brands. Analyze competitor strategies on TikTok, Instagram Reels, LinkedIn, Twi…" at bounding box center [785, 456] width 308 height 62
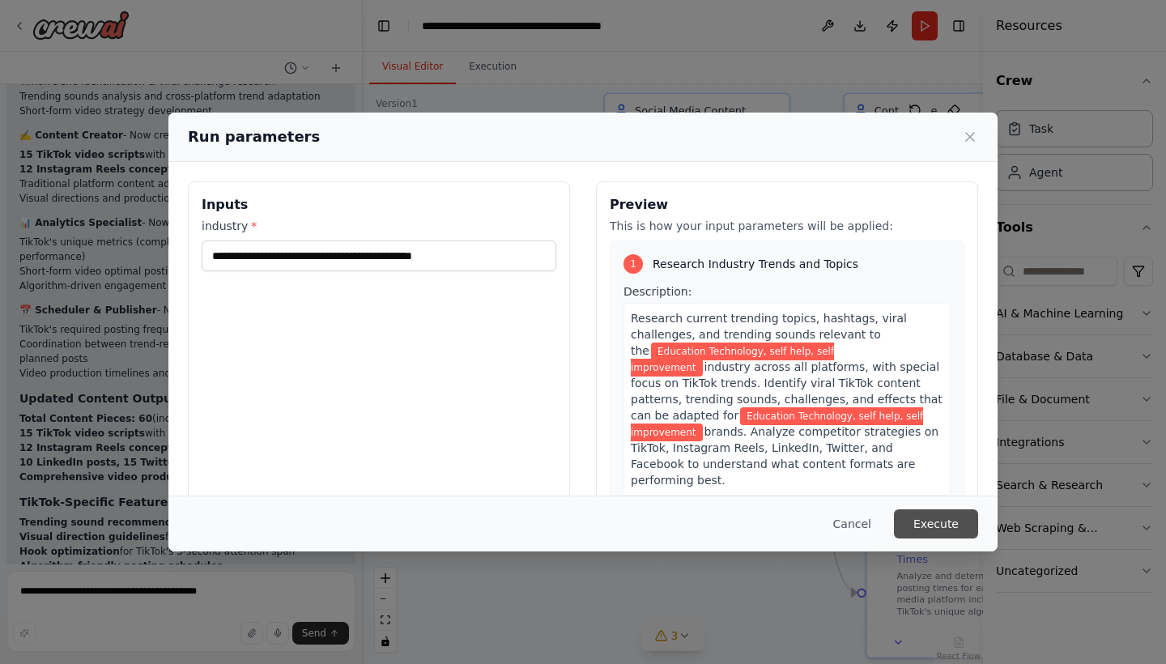
click at [925, 519] on button "Execute" at bounding box center [936, 523] width 84 height 29
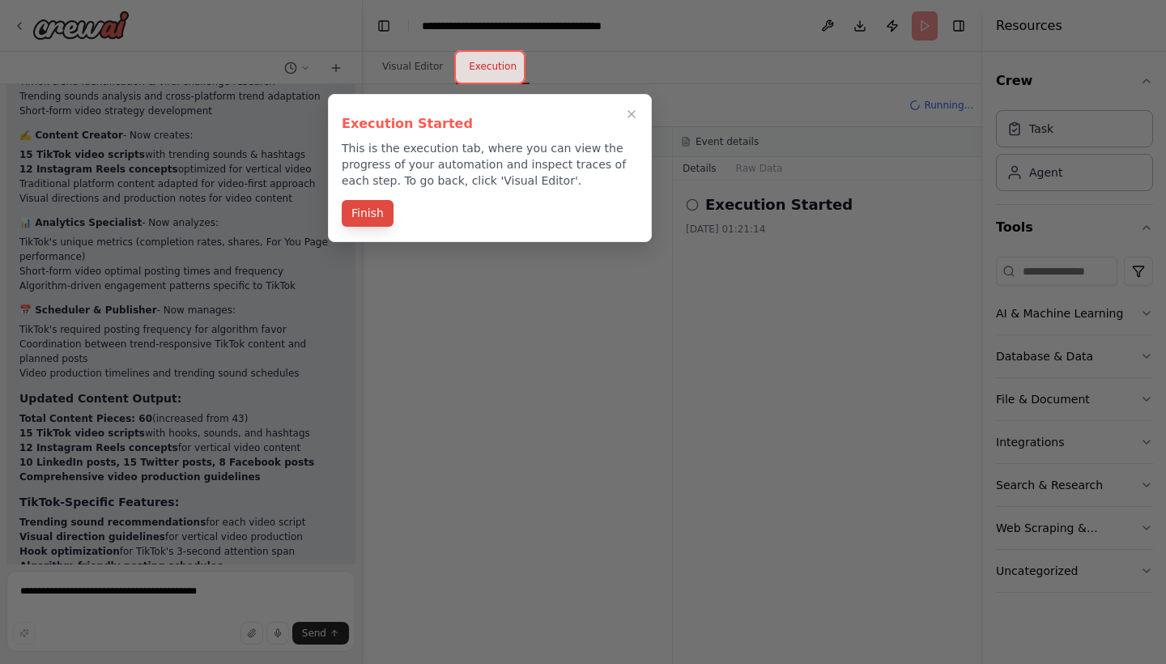
click at [376, 219] on button "Finish" at bounding box center [368, 213] width 52 height 27
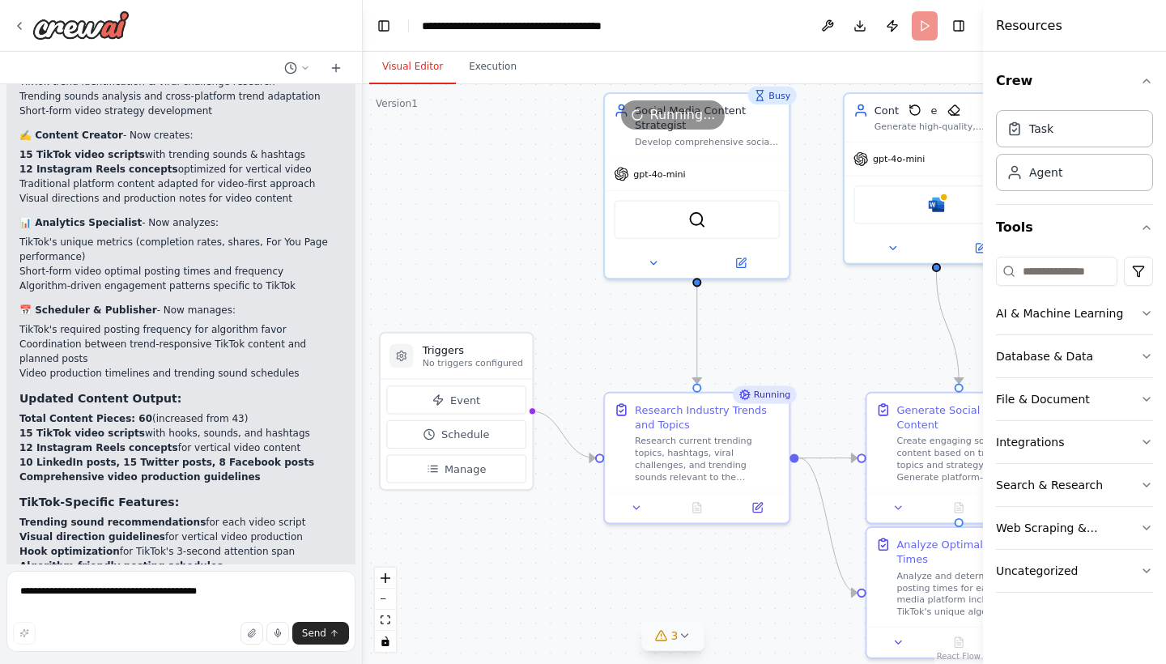
click at [416, 66] on button "Visual Editor" at bounding box center [412, 67] width 87 height 34
click at [488, 67] on button "Execution" at bounding box center [493, 67] width 74 height 34
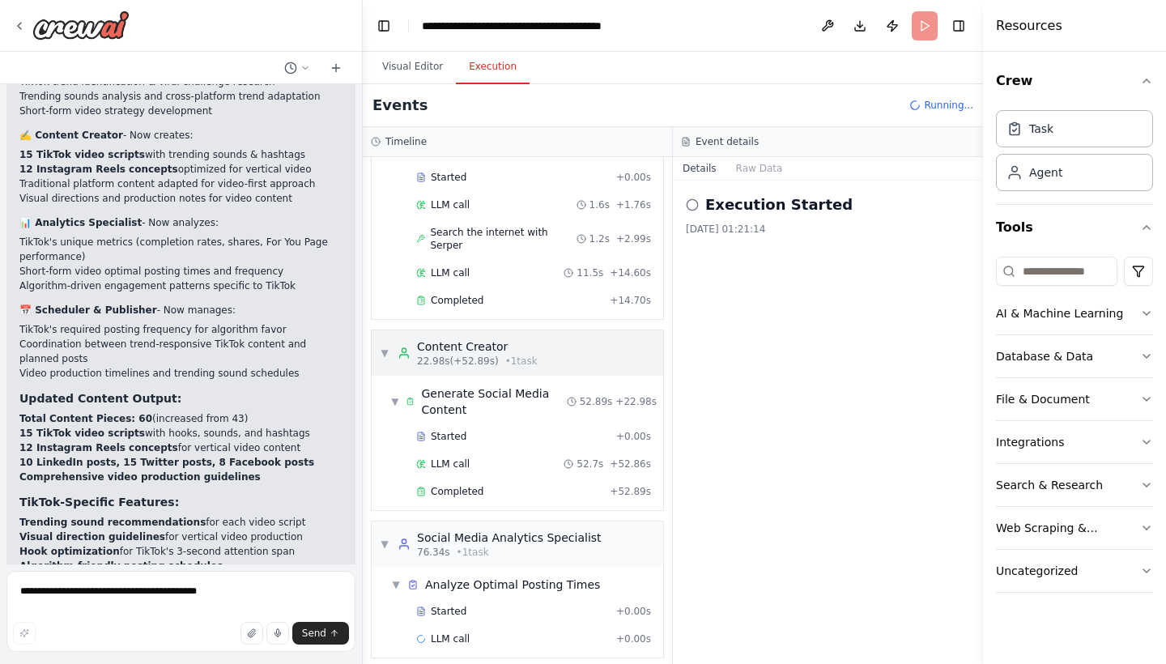
scroll to position [94, 0]
click at [756, 172] on button "Raw Data" at bounding box center [759, 168] width 66 height 23
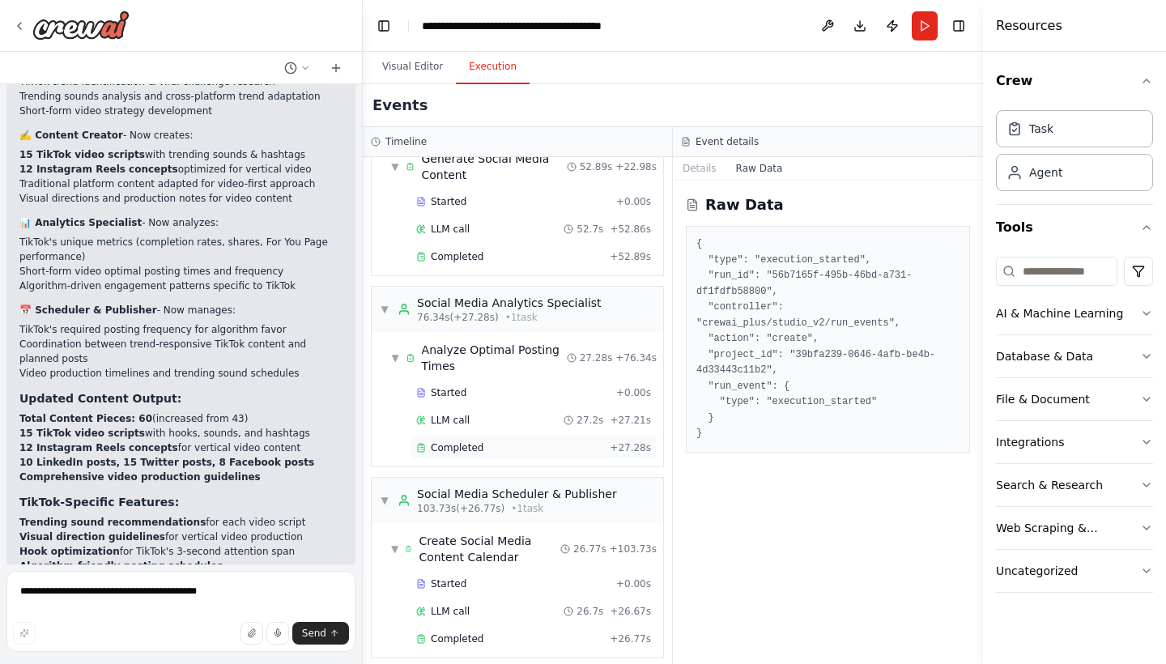
scroll to position [329, 0]
click at [415, 73] on button "Visual Editor" at bounding box center [412, 67] width 87 height 34
click at [500, 65] on button "Execution" at bounding box center [493, 67] width 74 height 34
click at [956, 24] on button "Toggle Right Sidebar" at bounding box center [958, 26] width 23 height 23
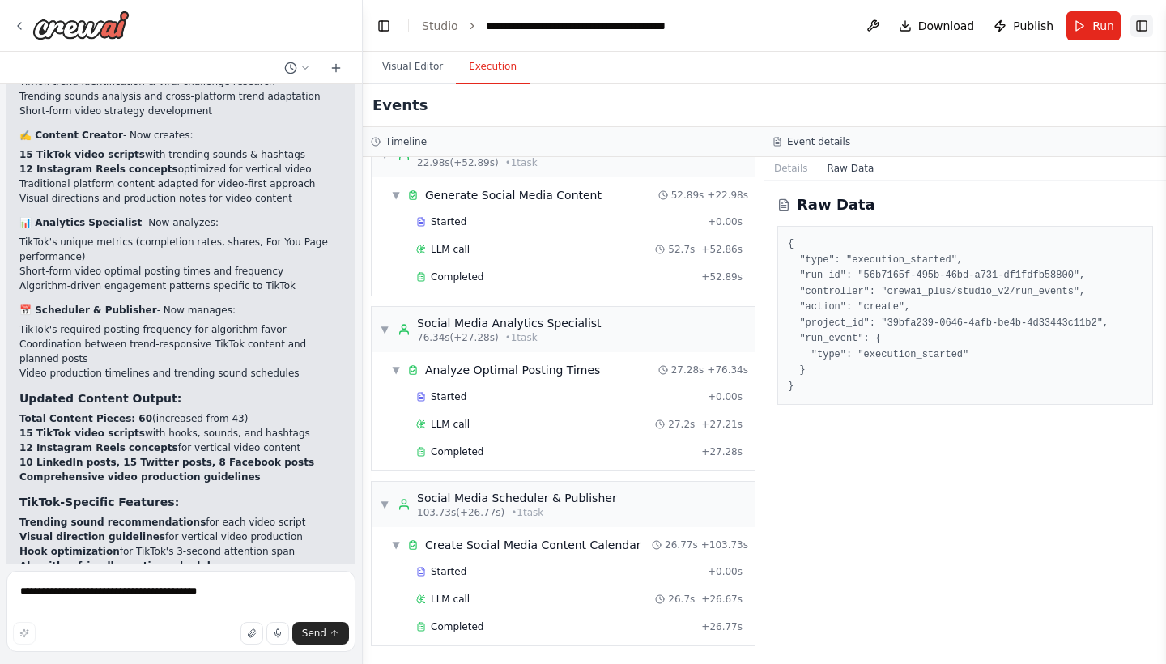
click at [1140, 15] on button "Toggle Right Sidebar" at bounding box center [1141, 26] width 23 height 23
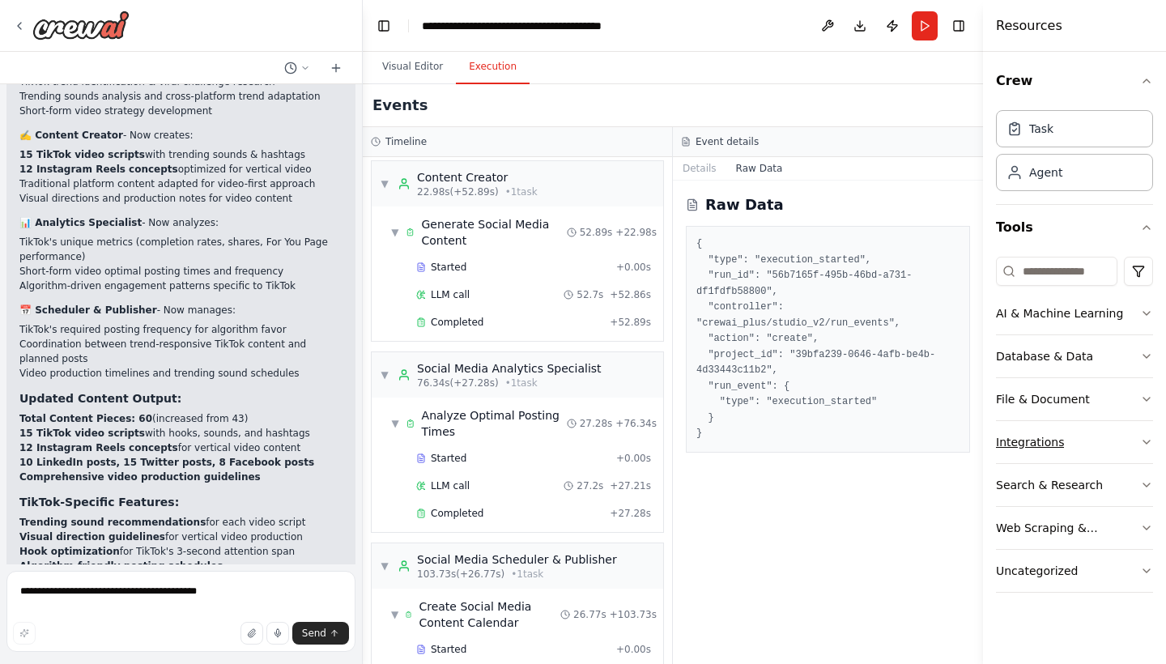
click at [1128, 442] on button "Integrations" at bounding box center [1074, 442] width 157 height 42
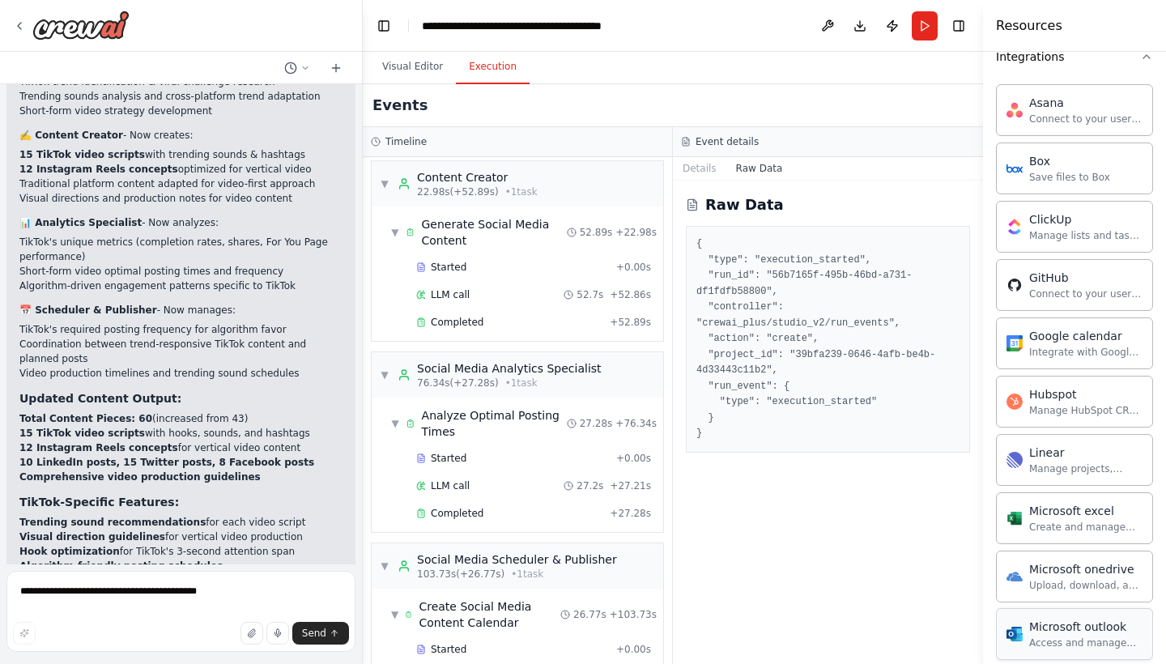
scroll to position [382, 0]
click at [1144, 62] on icon "button" at bounding box center [1146, 59] width 13 height 13
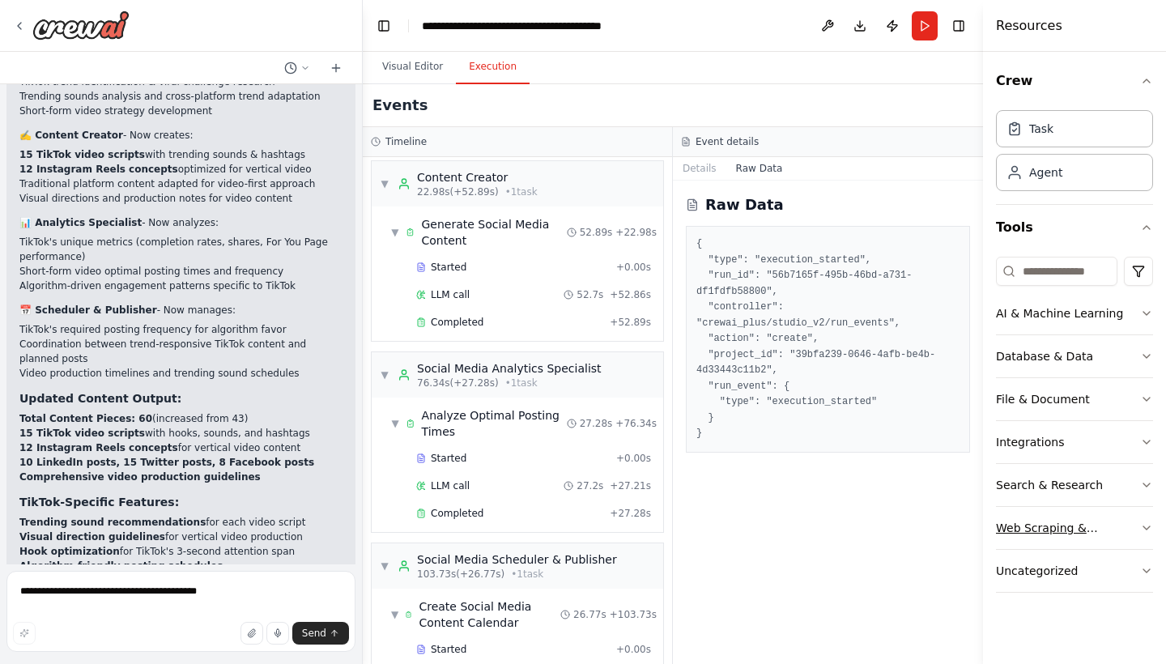
click at [1148, 533] on icon "button" at bounding box center [1146, 527] width 13 height 13
click at [1145, 227] on icon "button" at bounding box center [1146, 227] width 13 height 13
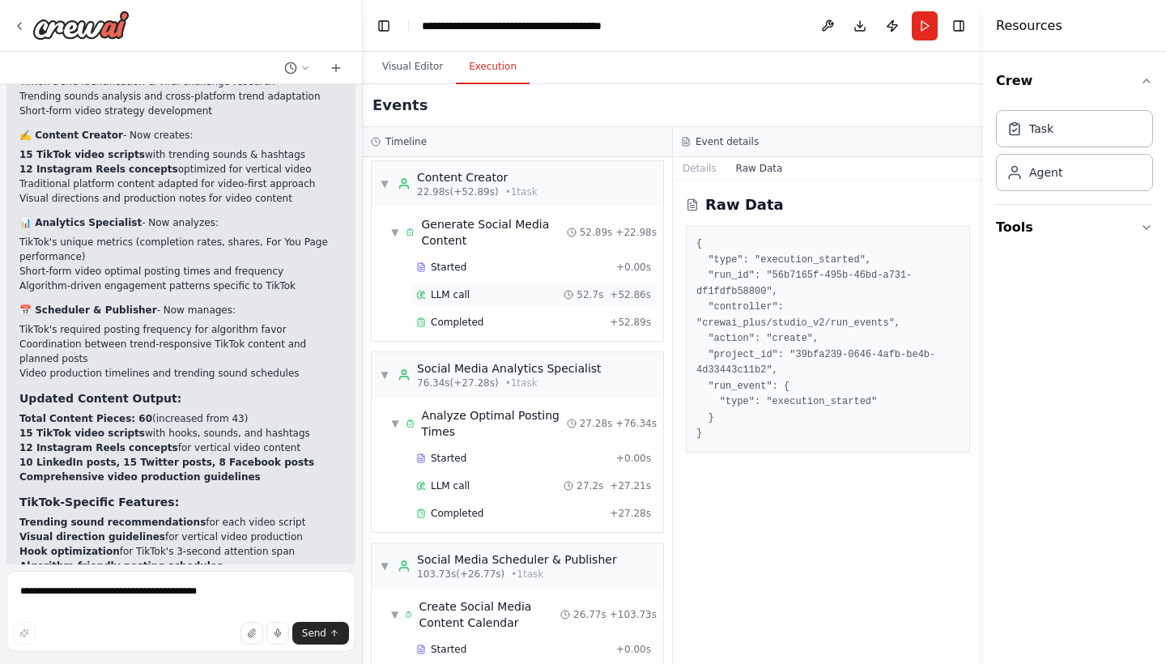
click at [486, 288] on div "LLM call 52.7s + 52.86s" at bounding box center [533, 294] width 235 height 13
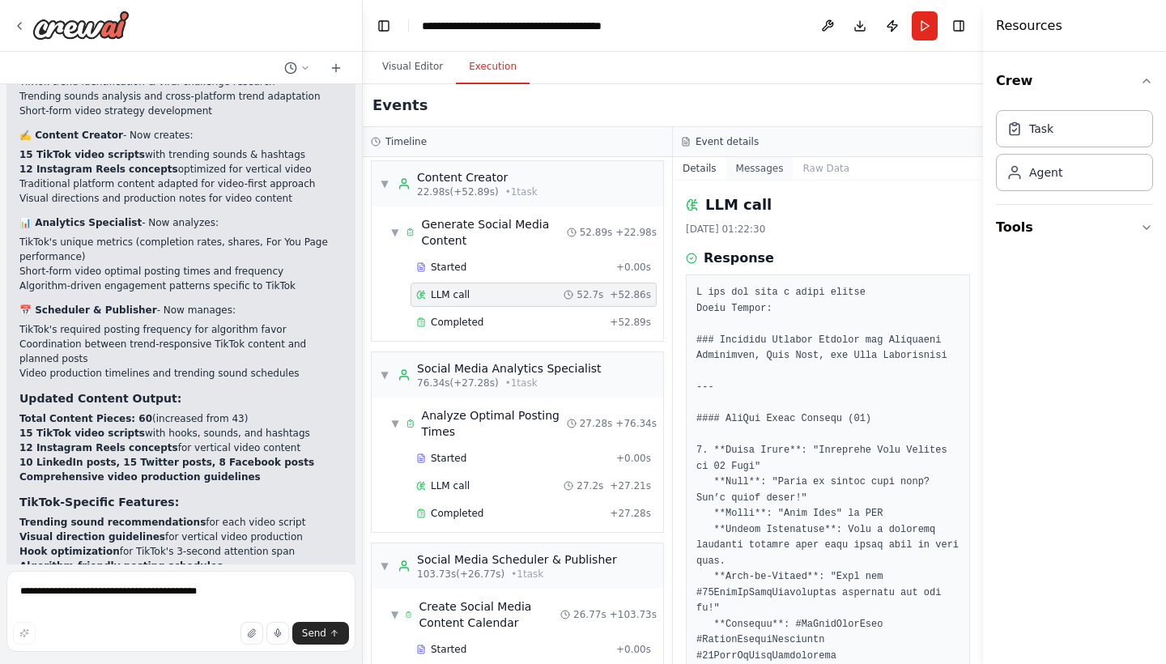
click at [756, 171] on button "Messages" at bounding box center [759, 168] width 67 height 23
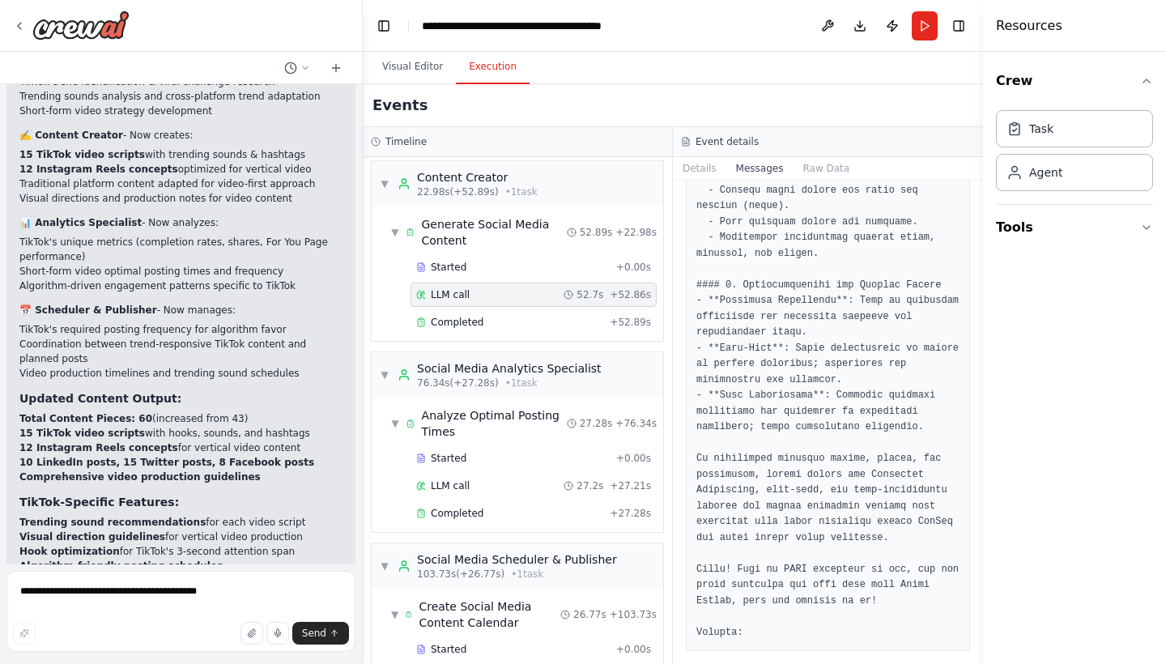
scroll to position [2462, 0]
click at [572, 316] on div "Completed" at bounding box center [509, 322] width 187 height 13
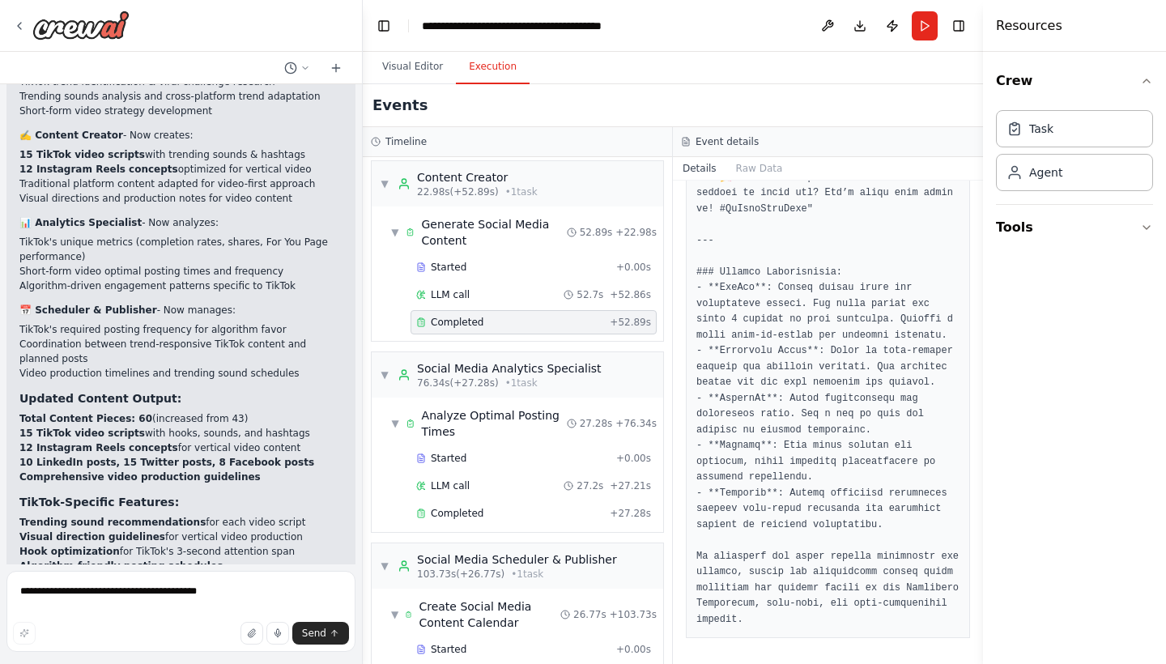
scroll to position [6850, 0]
click at [508, 507] on div "Completed" at bounding box center [509, 513] width 187 height 13
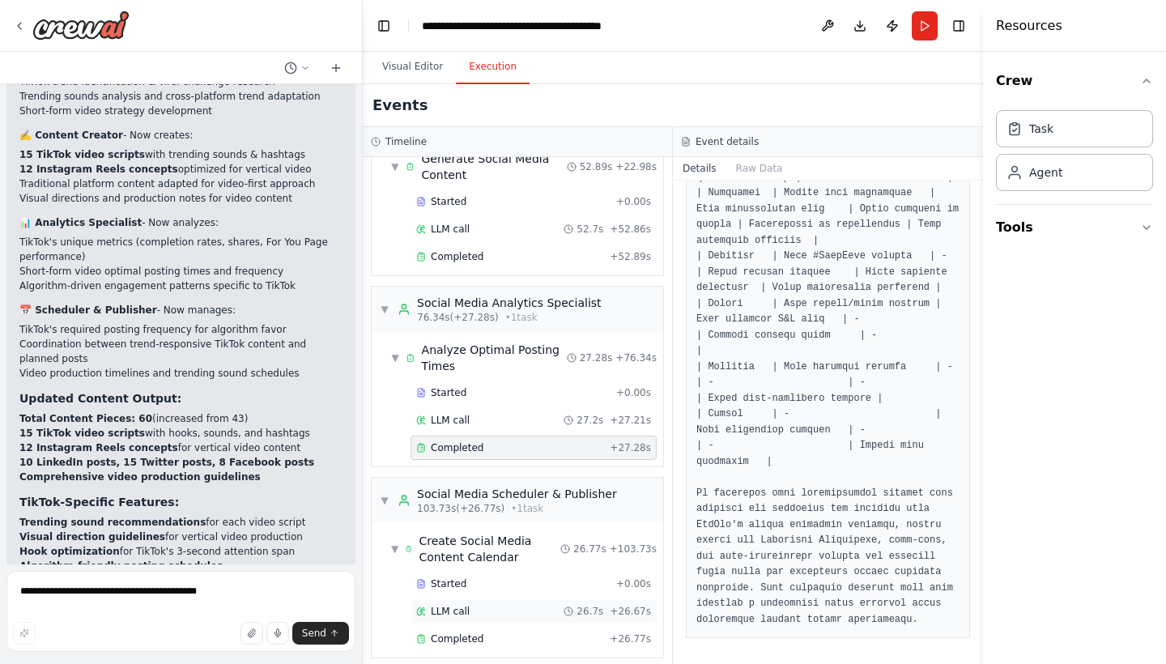
scroll to position [329, 0]
click at [473, 633] on span "Completed" at bounding box center [457, 639] width 53 height 13
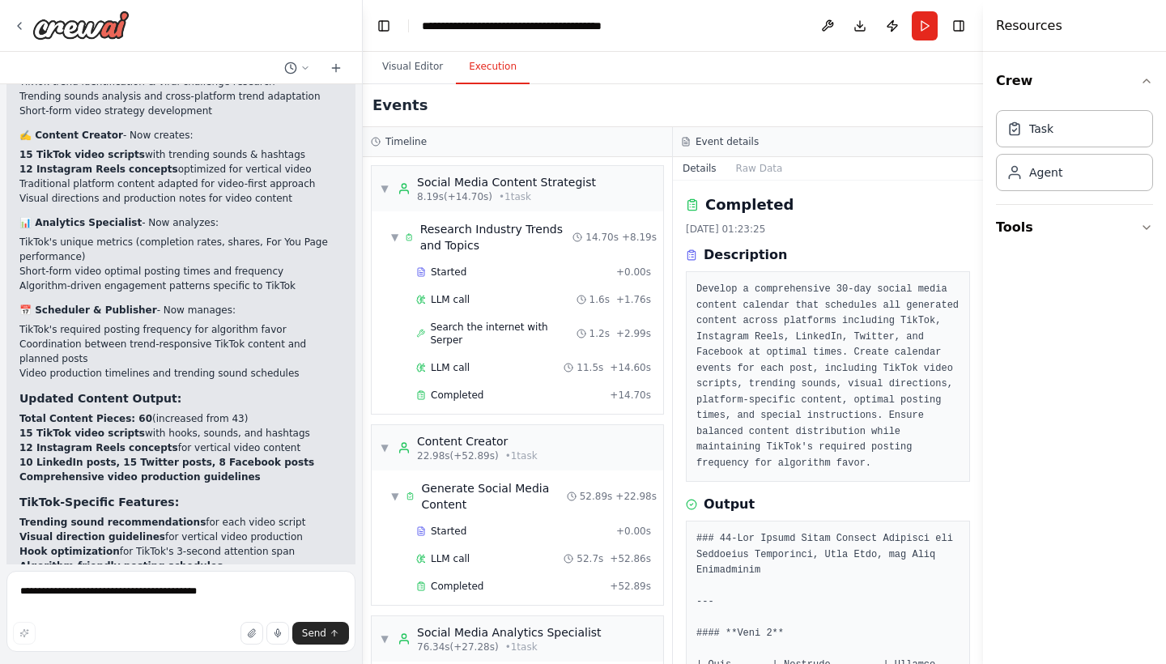
scroll to position [0, 0]
click at [1065, 171] on div "Agent" at bounding box center [1074, 171] width 157 height 37
click at [421, 67] on button "Visual Editor" at bounding box center [412, 67] width 87 height 34
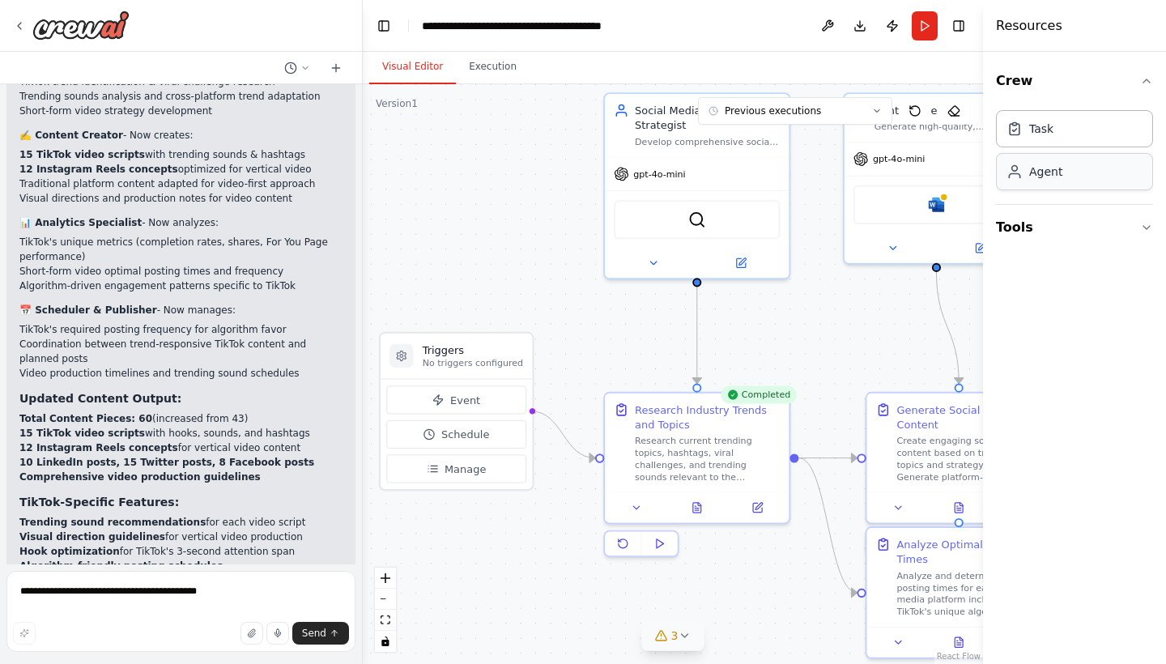
click at [1073, 170] on div "Agent" at bounding box center [1074, 171] width 157 height 37
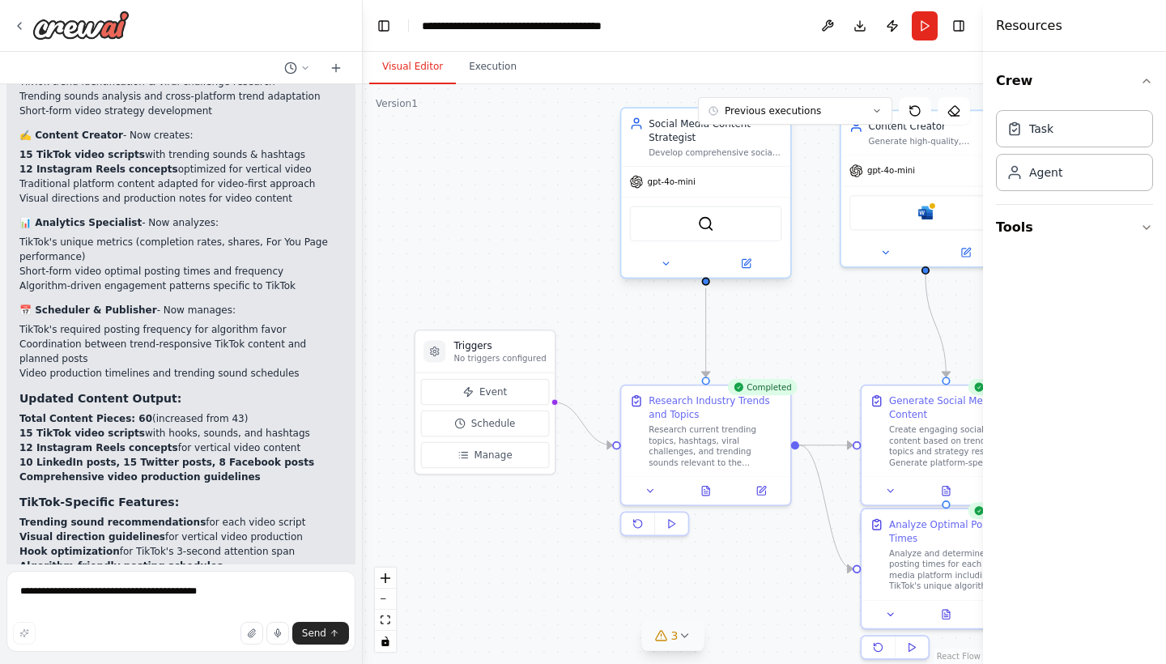
click at [699, 186] on div "gpt-4o-mini" at bounding box center [705, 182] width 169 height 30
click at [1064, 174] on div "Agent" at bounding box center [1074, 171] width 157 height 37
click at [1102, 134] on div "Task" at bounding box center [1074, 127] width 157 height 37
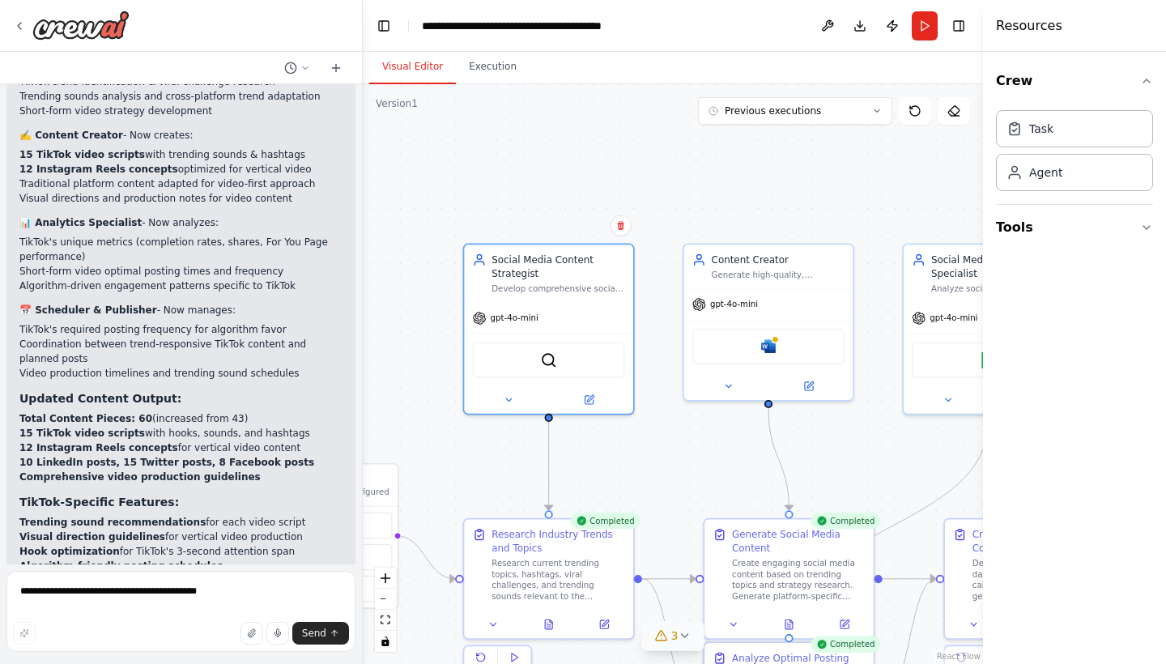
drag, startPoint x: 815, startPoint y: 273, endPoint x: 658, endPoint y: 406, distance: 206.2
click at [658, 406] on div ".deletable-edge-delete-btn { width: 20px; height: 20px; border: 0px solid #ffff…" at bounding box center [673, 374] width 620 height 580
click at [592, 401] on icon at bounding box center [588, 397] width 8 height 8
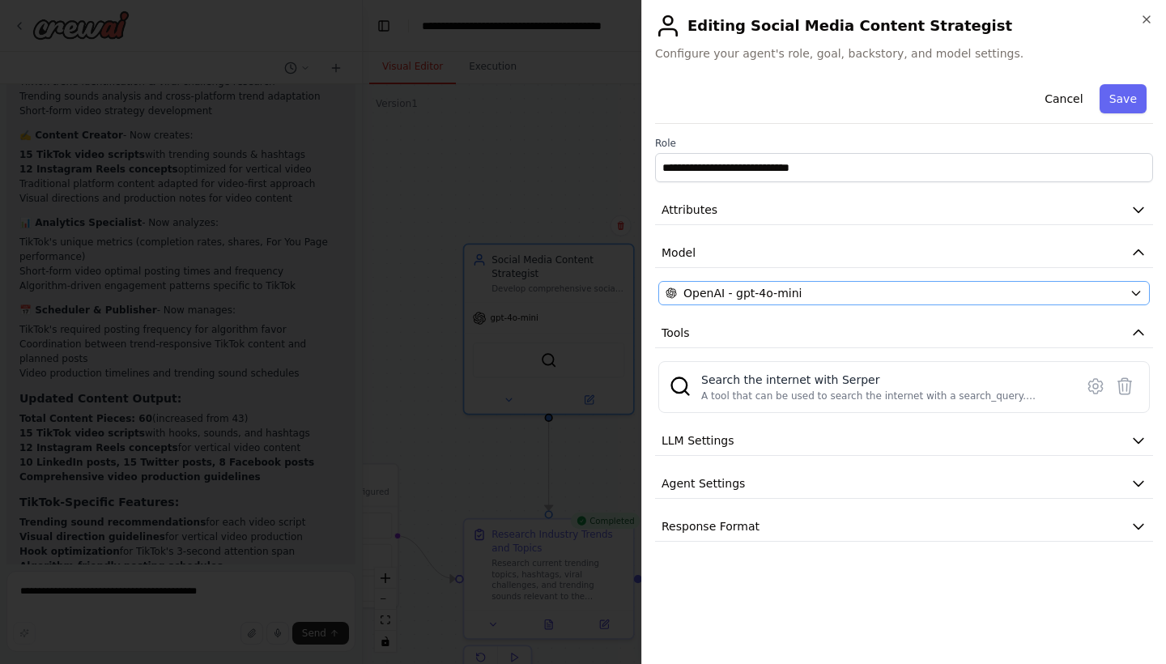
click at [851, 296] on div "OpenAI - gpt-4o-mini" at bounding box center [893, 293] width 457 height 16
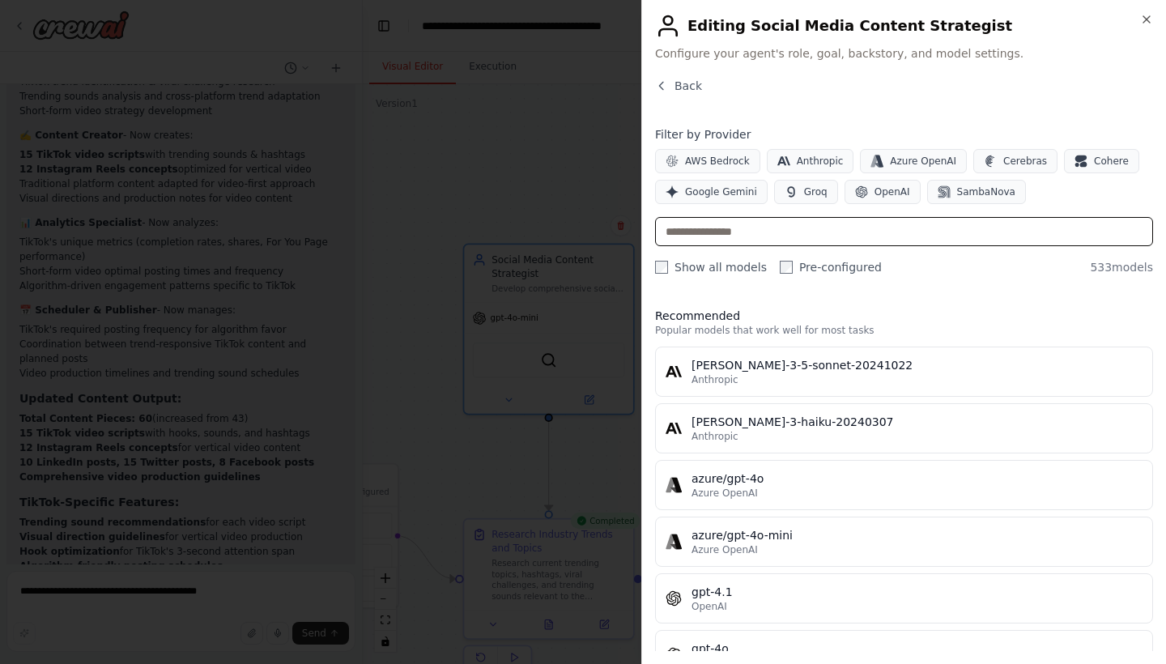
click at [848, 227] on input "text" at bounding box center [904, 231] width 498 height 29
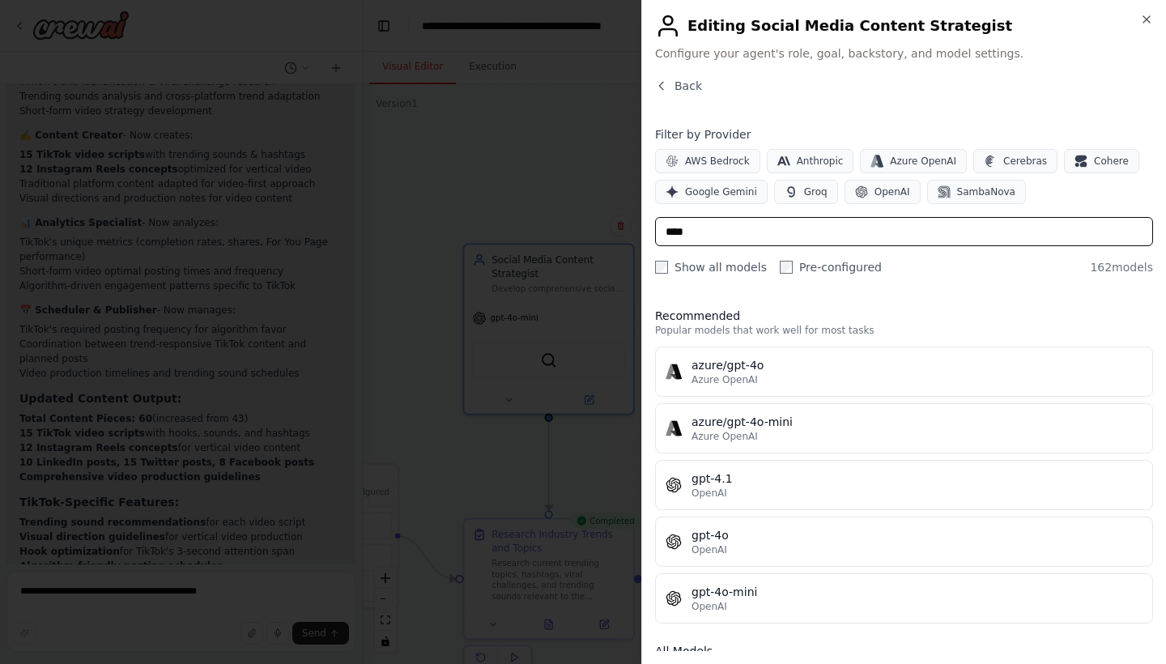
type input "*****"
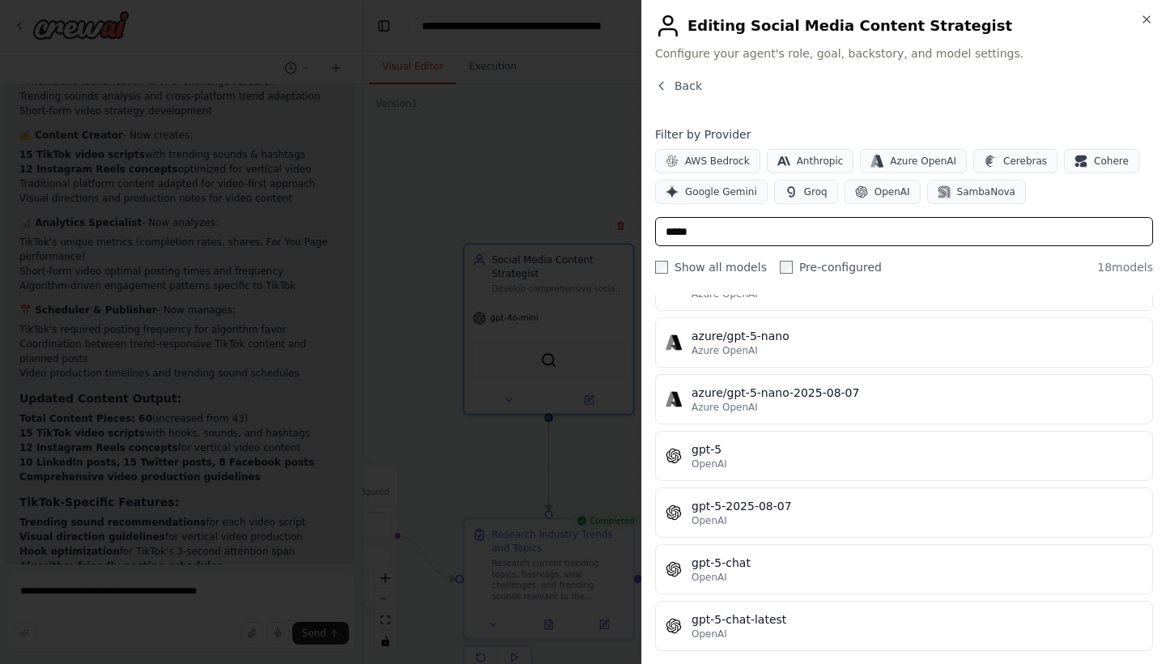
scroll to position [427, 0]
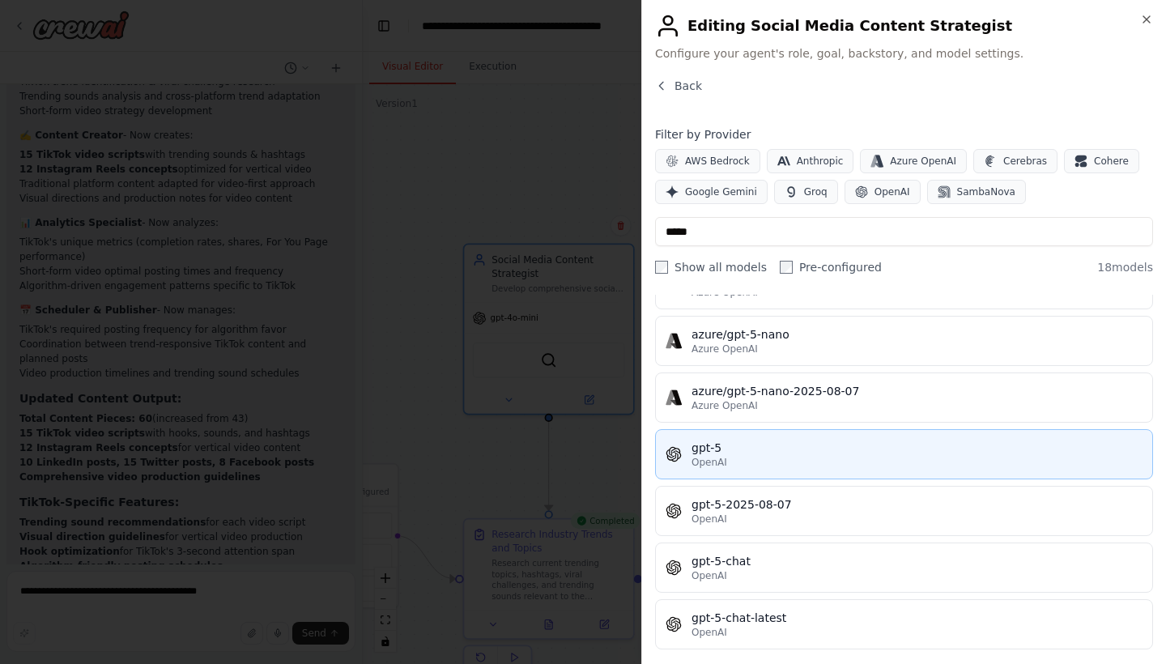
click at [747, 454] on div "gpt-5" at bounding box center [916, 448] width 451 height 16
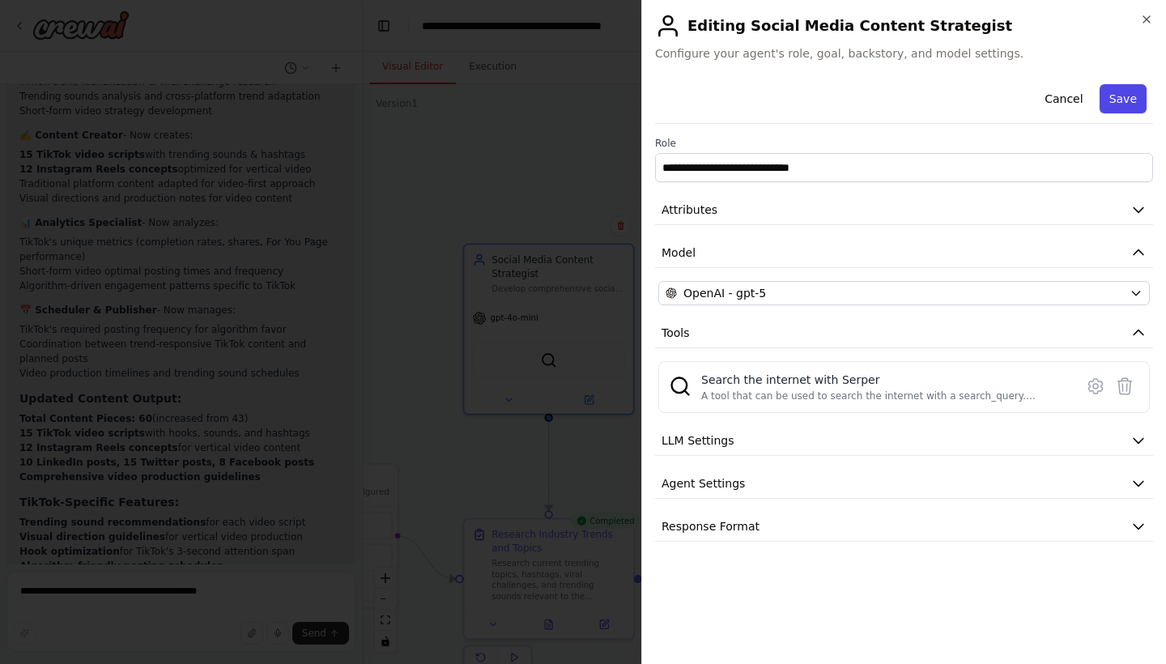
click at [1134, 95] on button "Save" at bounding box center [1122, 98] width 47 height 29
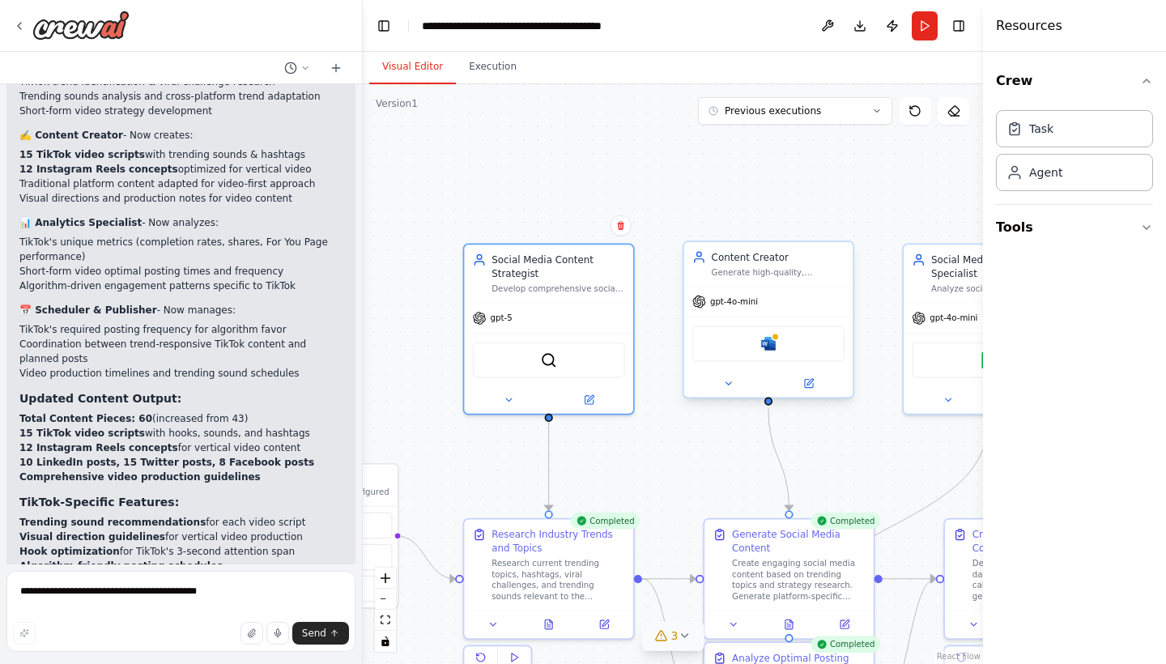
click at [755, 305] on span "gpt-4o-mini" at bounding box center [734, 301] width 48 height 11
click at [1071, 176] on div "Agent" at bounding box center [1074, 171] width 157 height 37
click at [814, 390] on button at bounding box center [809, 383] width 78 height 16
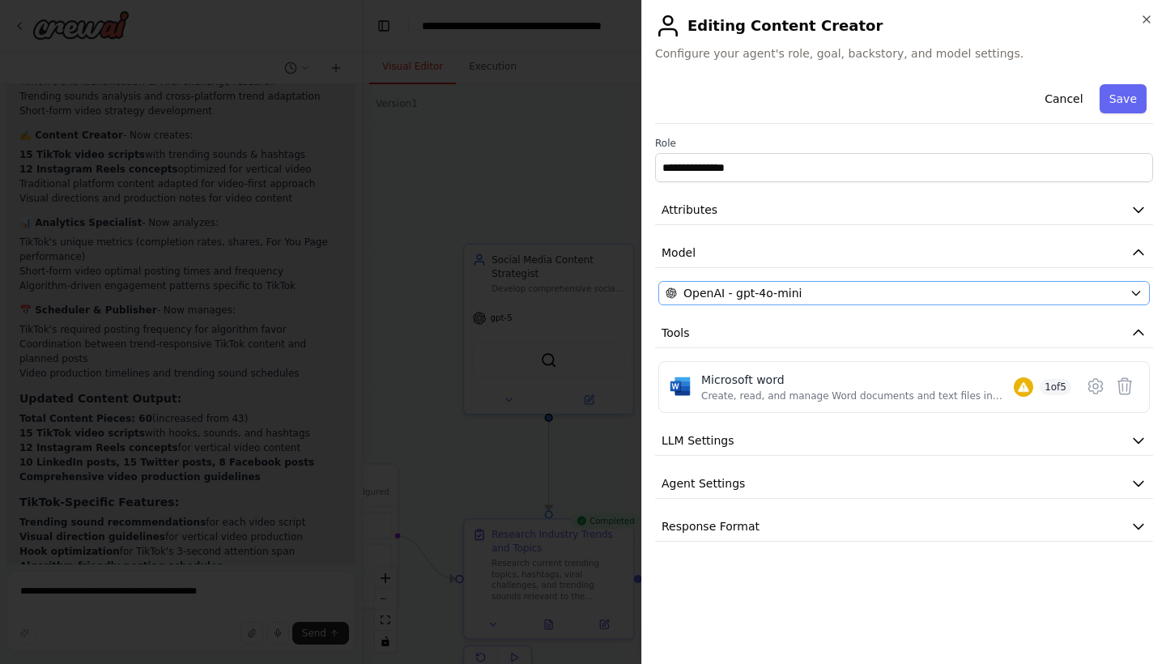
click at [848, 288] on div "OpenAI - gpt-4o-mini" at bounding box center [893, 293] width 457 height 16
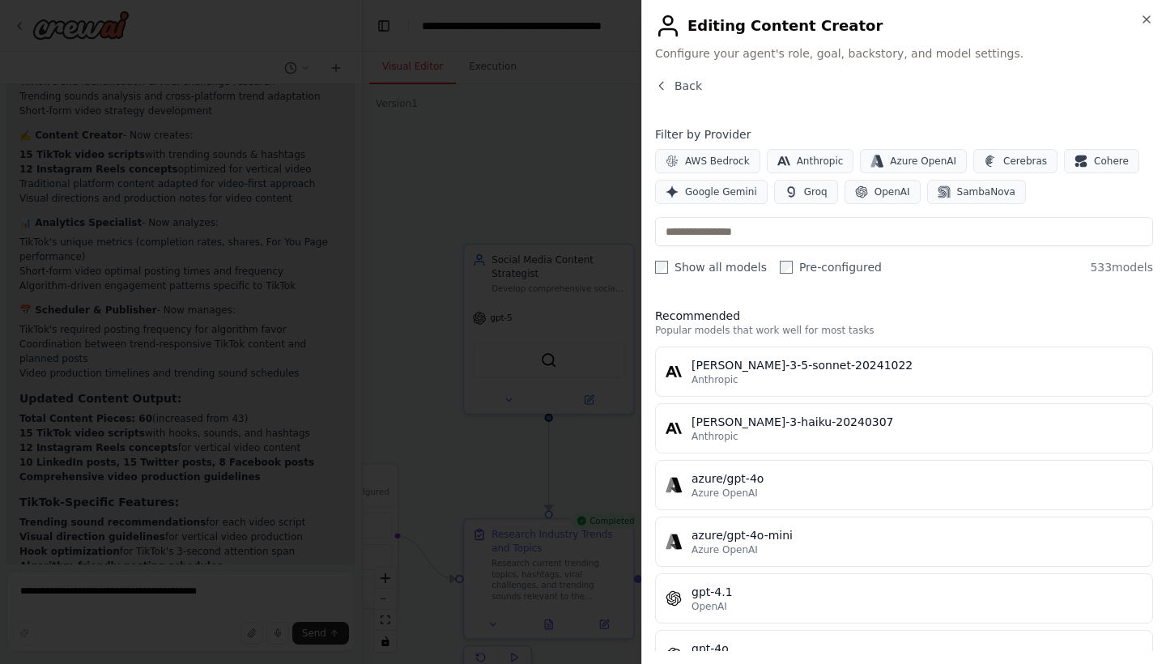
scroll to position [0, 0]
click at [797, 234] on input "text" at bounding box center [904, 231] width 498 height 29
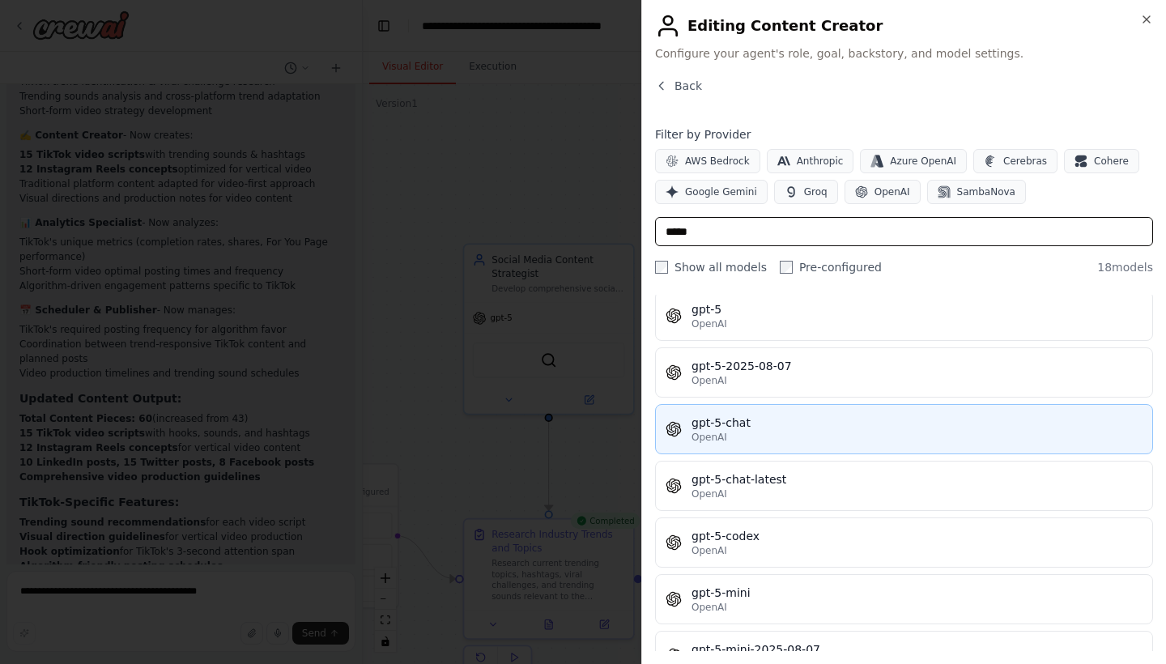
scroll to position [569, 0]
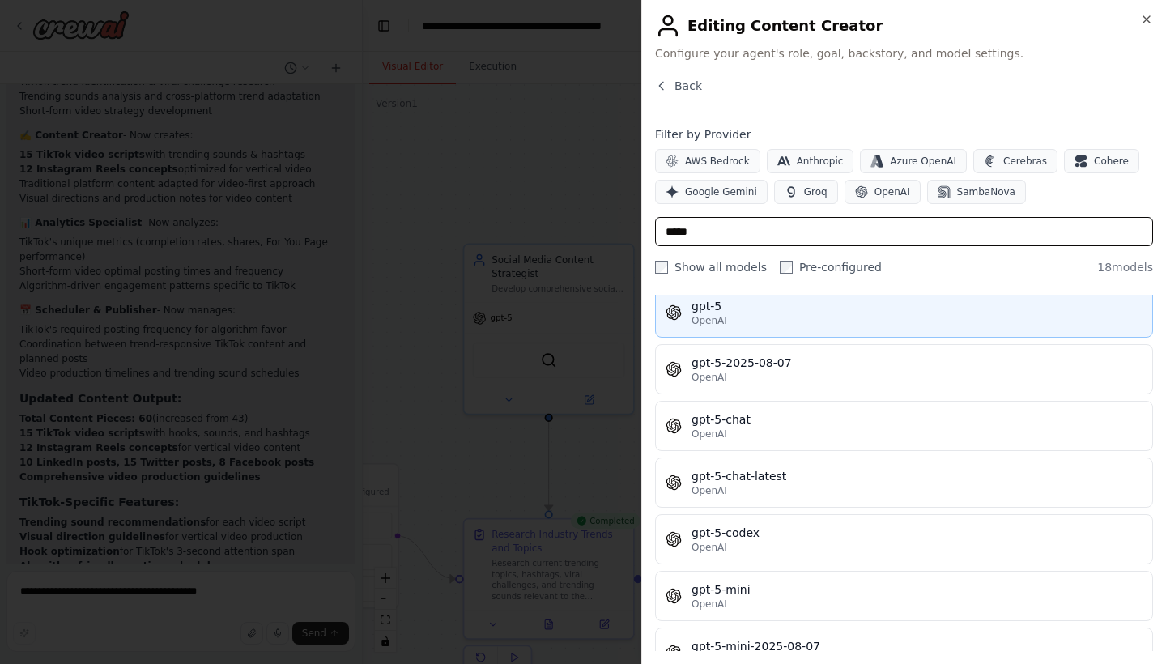
type input "*****"
click at [853, 320] on div "OpenAI" at bounding box center [916, 320] width 451 height 13
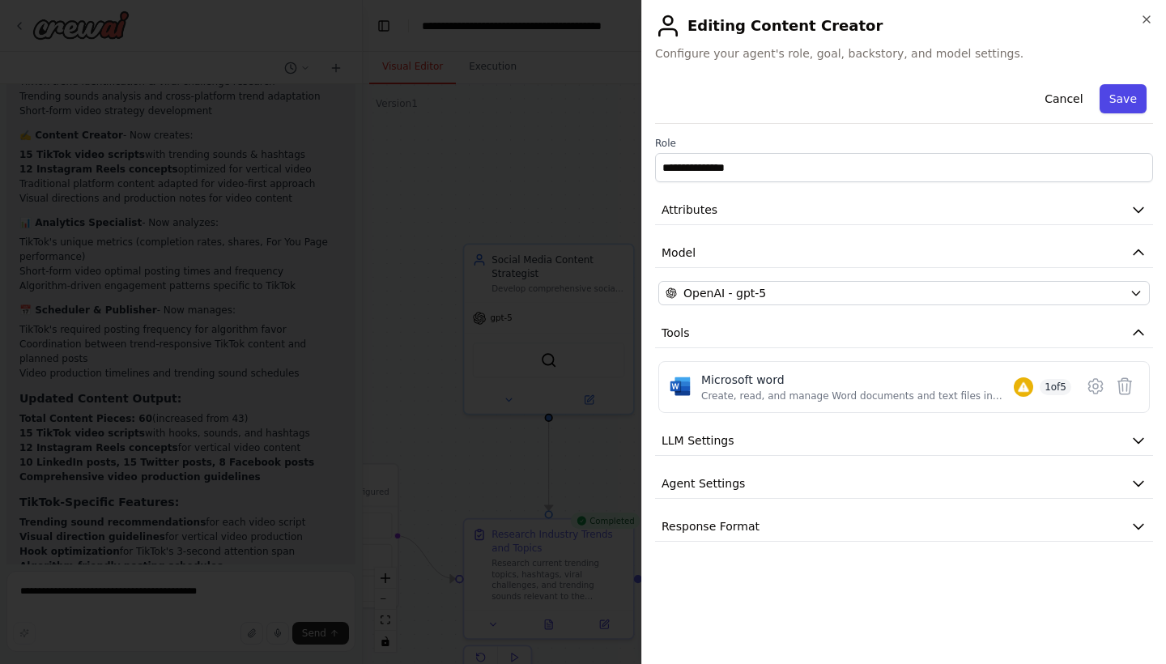
click at [1128, 95] on button "Save" at bounding box center [1122, 98] width 47 height 29
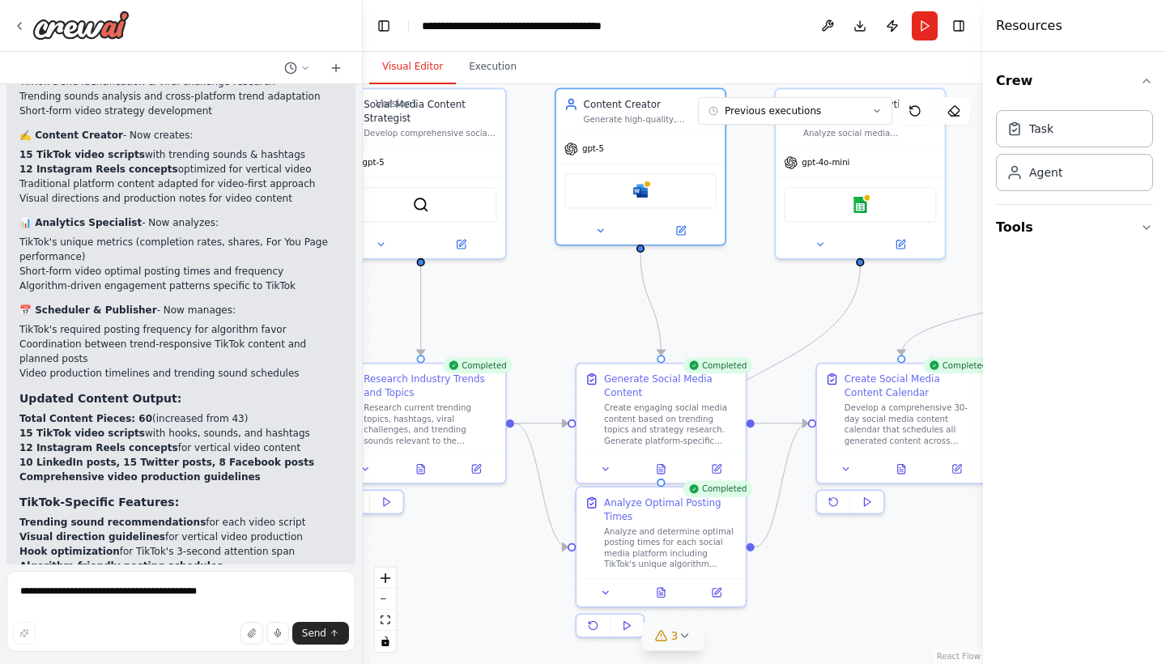
drag, startPoint x: 712, startPoint y: 454, endPoint x: 584, endPoint y: 299, distance: 201.3
click at [584, 299] on div ".deletable-edge-delete-btn { width: 20px; height: 20px; border: 0px solid #ffff…" at bounding box center [673, 374] width 620 height 580
